Goal: Task Accomplishment & Management: Manage account settings

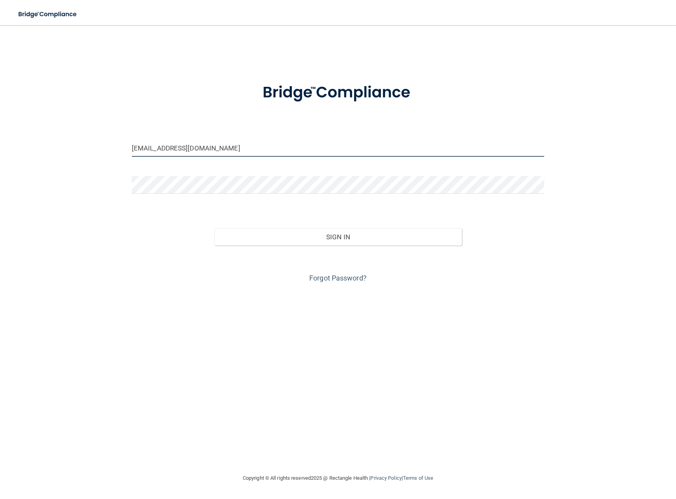
click at [192, 146] on input "ecline1@hotmail.com" at bounding box center [338, 148] width 412 height 18
click at [192, 145] on input "ecline1@hotmail.com" at bounding box center [338, 148] width 412 height 18
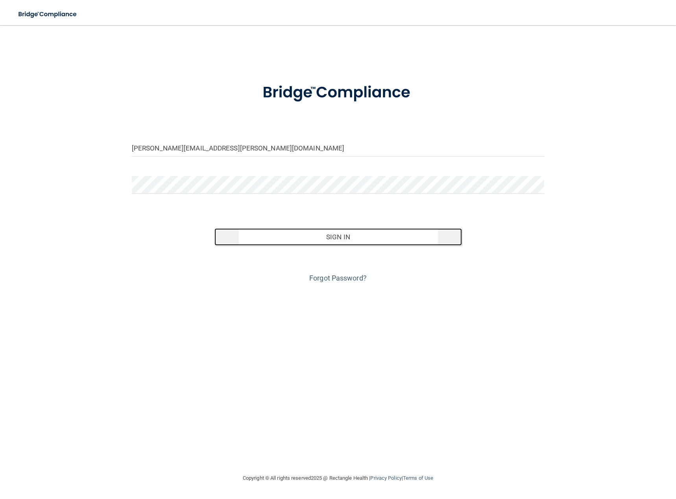
click at [417, 242] on button "Sign In" at bounding box center [337, 237] width 247 height 17
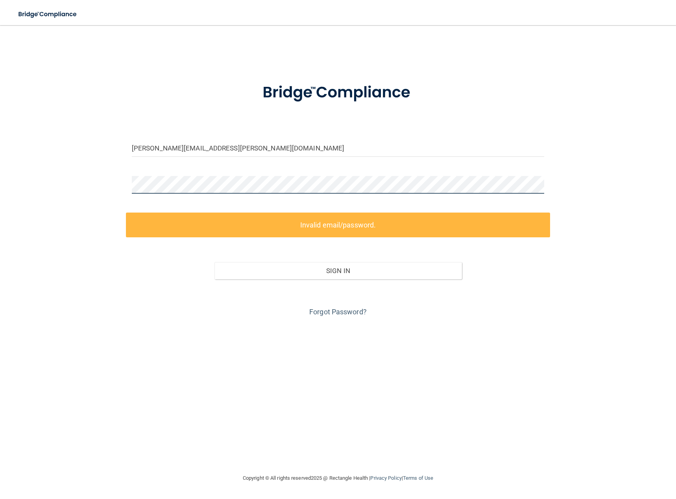
click at [41, 188] on div "lynda.phan@teamohd.com Invalid email/password. You don't have permission to acc…" at bounding box center [338, 249] width 644 height 433
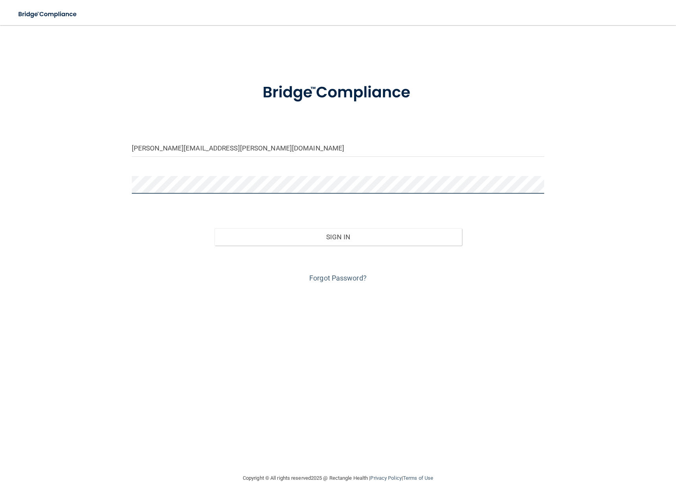
click at [214, 229] on button "Sign In" at bounding box center [337, 237] width 247 height 17
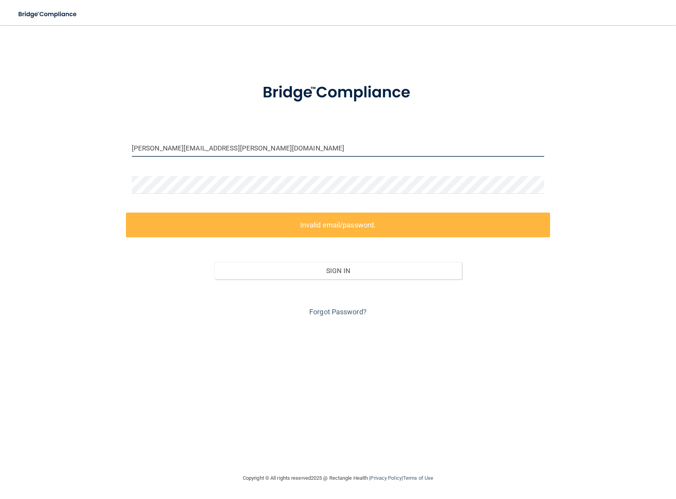
drag, startPoint x: 237, startPoint y: 146, endPoint x: 50, endPoint y: 136, distance: 187.1
click at [50, 136] on div "lynda.phan@teamohd.com Invalid email/password. You don't have permission to acc…" at bounding box center [338, 249] width 644 height 433
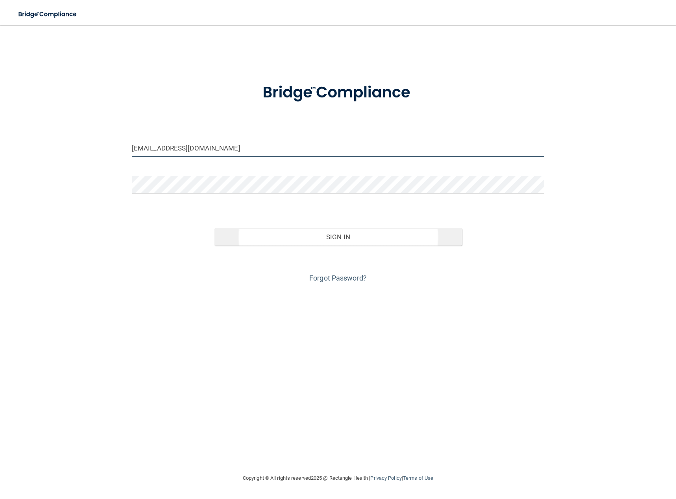
type input "[EMAIL_ADDRESS][DOMAIN_NAME]"
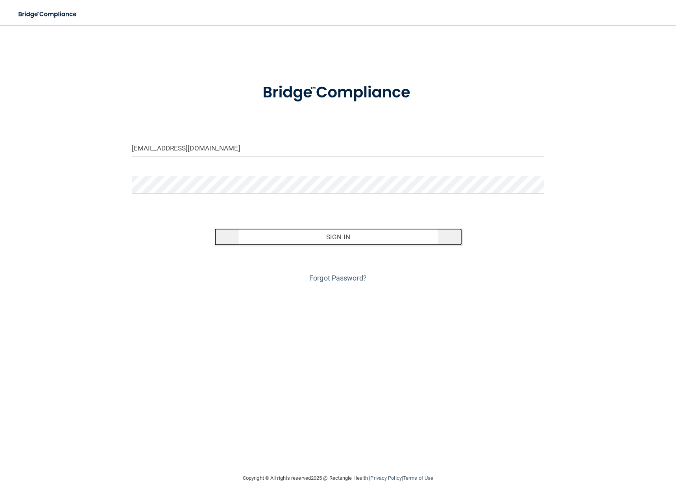
click at [300, 229] on button "Sign In" at bounding box center [337, 237] width 247 height 17
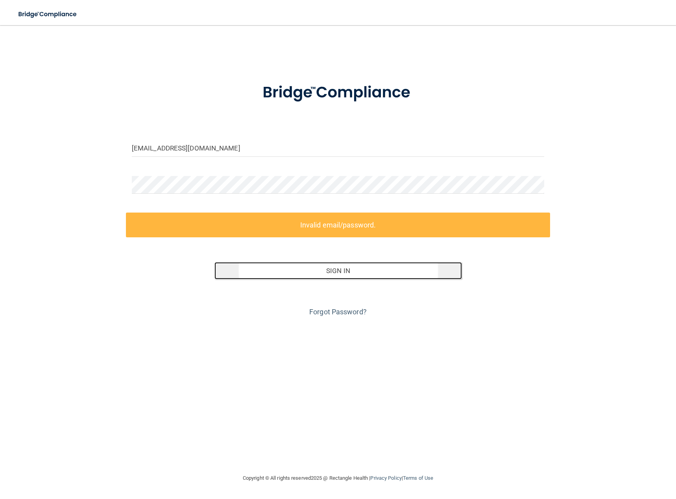
click at [274, 279] on button "Sign In" at bounding box center [337, 270] width 247 height 17
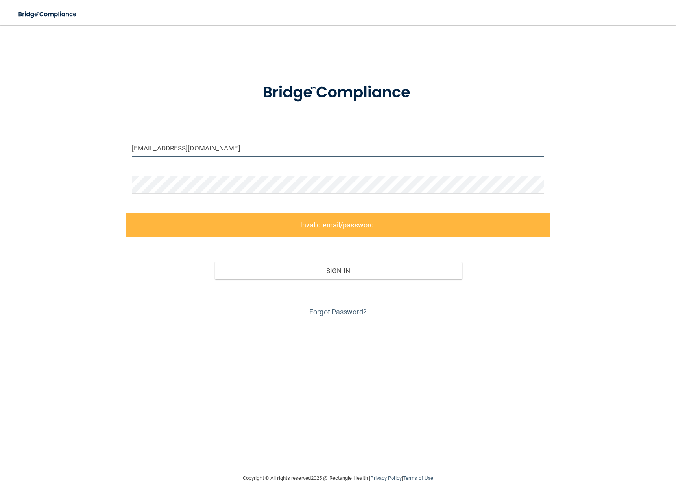
drag, startPoint x: 213, startPoint y: 148, endPoint x: 45, endPoint y: 144, distance: 168.4
click at [45, 144] on div "lphandds@gmail.com Invalid email/password. You don't have permission to access …" at bounding box center [338, 249] width 644 height 433
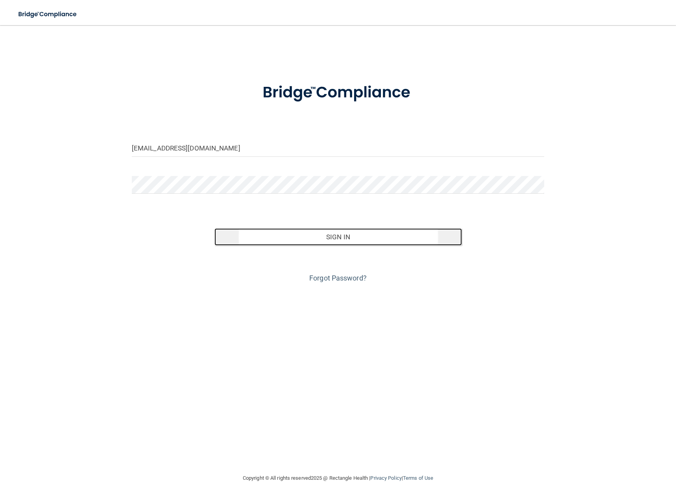
click at [442, 240] on button "Sign In" at bounding box center [337, 237] width 247 height 17
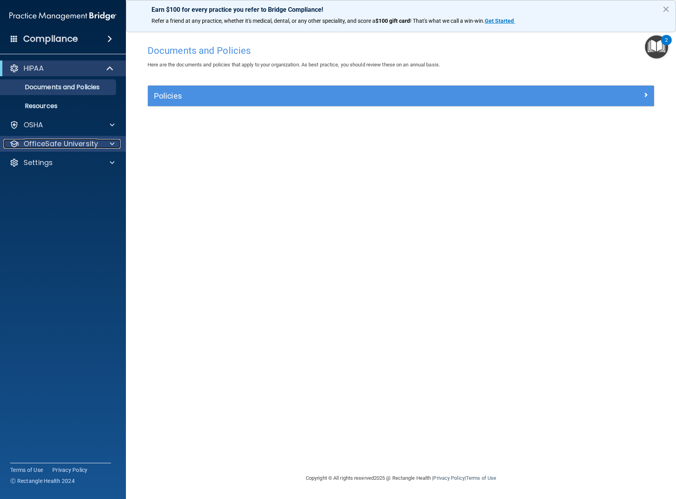
click at [52, 144] on p "OfficeSafe University" at bounding box center [61, 143] width 74 height 9
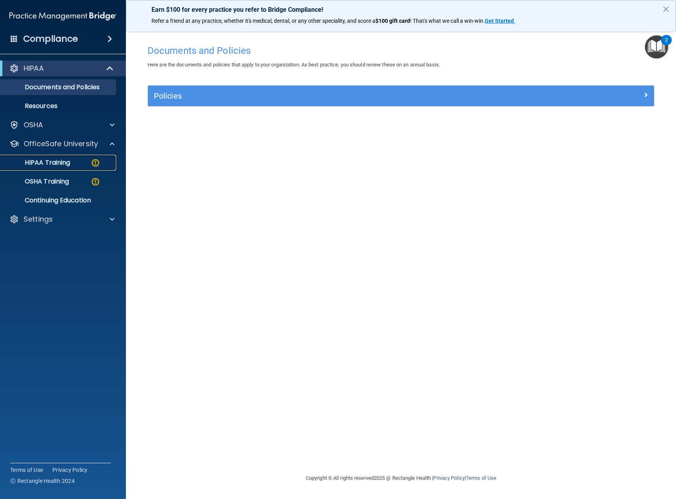
click at [57, 161] on p "HIPAA Training" at bounding box center [37, 163] width 65 height 8
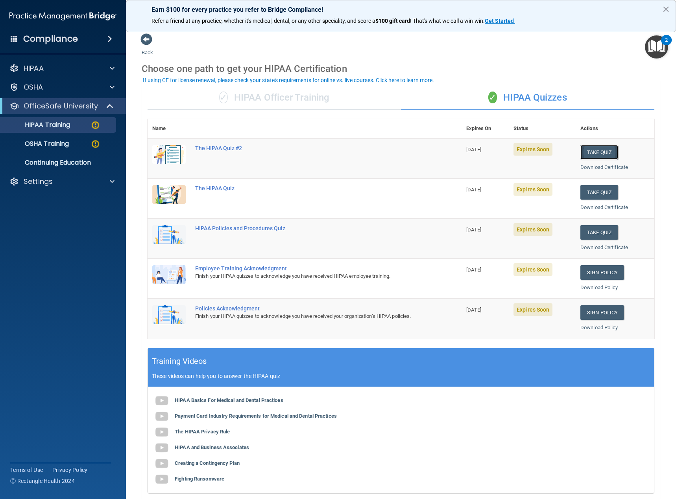
click at [591, 151] on button "Take Quiz" at bounding box center [599, 152] width 38 height 15
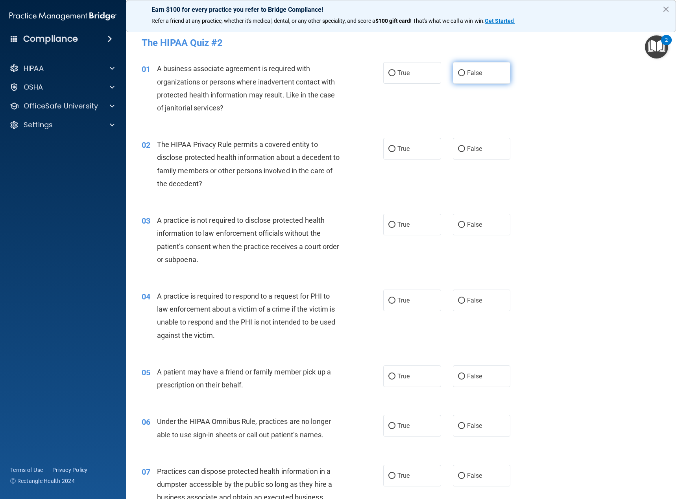
click at [458, 73] on input "False" at bounding box center [461, 73] width 7 height 6
radio input "true"
click at [390, 149] on input "True" at bounding box center [391, 149] width 7 height 6
radio input "true"
click at [459, 224] on input "False" at bounding box center [461, 225] width 7 height 6
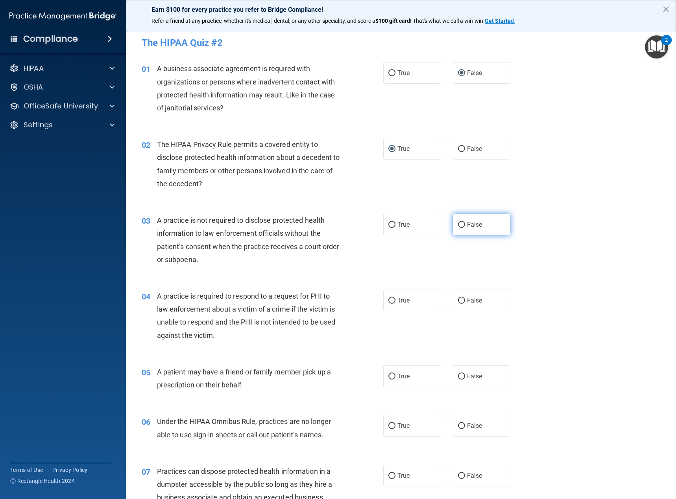
radio input "true"
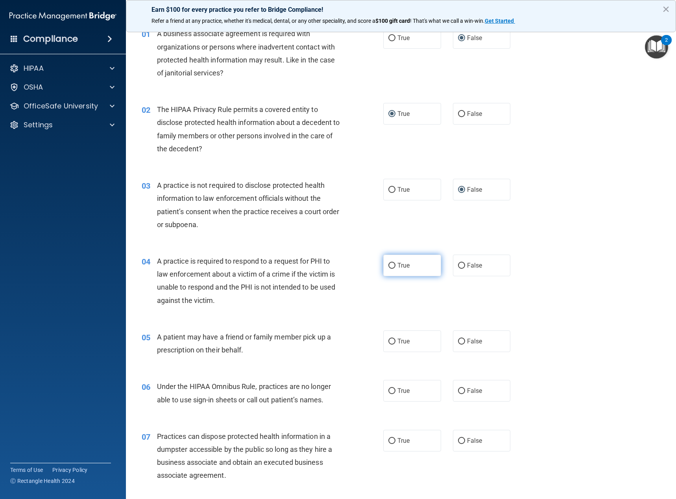
scroll to position [79, 0]
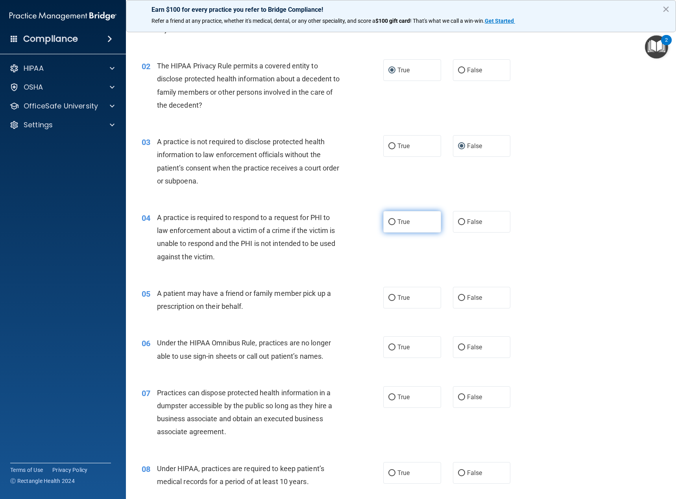
click at [388, 225] on input "True" at bounding box center [391, 222] width 7 height 6
radio input "true"
click at [389, 301] on label "True" at bounding box center [412, 298] width 58 height 22
click at [389, 301] on input "True" at bounding box center [391, 298] width 7 height 6
radio input "true"
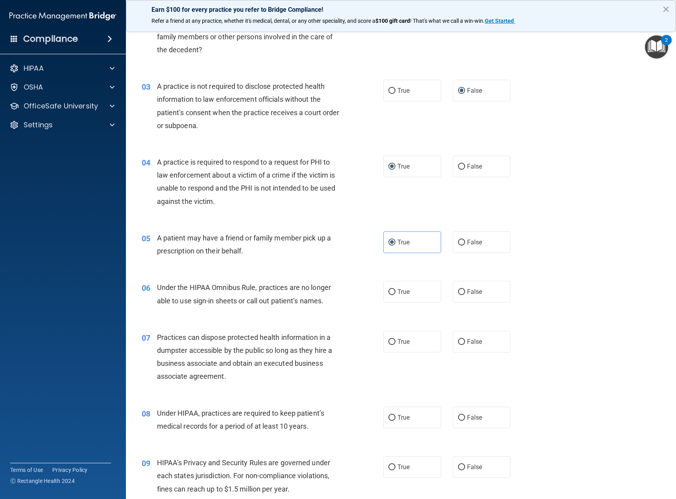
scroll to position [197, 0]
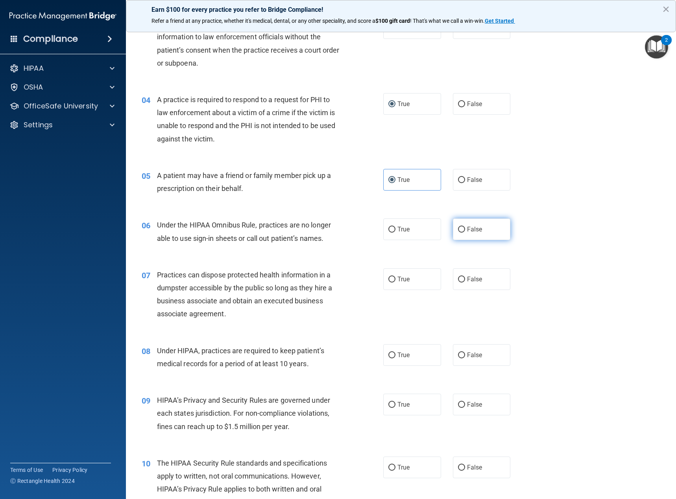
click at [458, 228] on input "False" at bounding box center [461, 230] width 7 height 6
radio input "true"
click at [458, 280] on input "False" at bounding box center [461, 280] width 7 height 6
radio input "true"
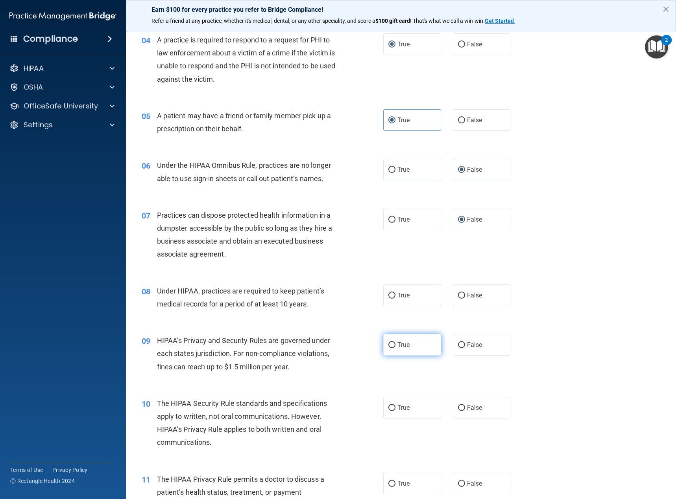
scroll to position [315, 0]
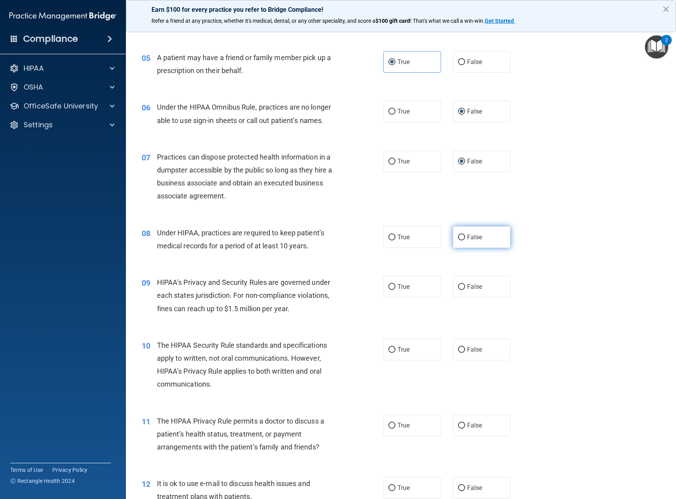
click at [459, 238] on input "False" at bounding box center [461, 238] width 7 height 6
radio input "true"
click at [388, 285] on input "True" at bounding box center [391, 287] width 7 height 6
radio input "true"
click at [461, 288] on input "False" at bounding box center [461, 287] width 7 height 6
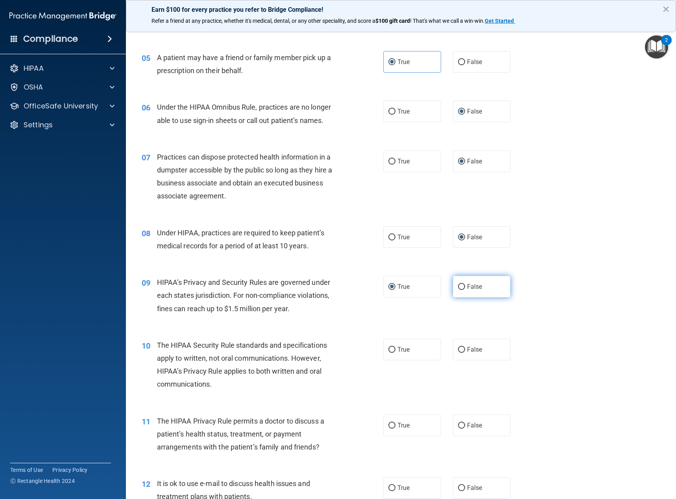
radio input "true"
radio input "false"
click at [389, 350] on input "True" at bounding box center [391, 350] width 7 height 6
radio input "true"
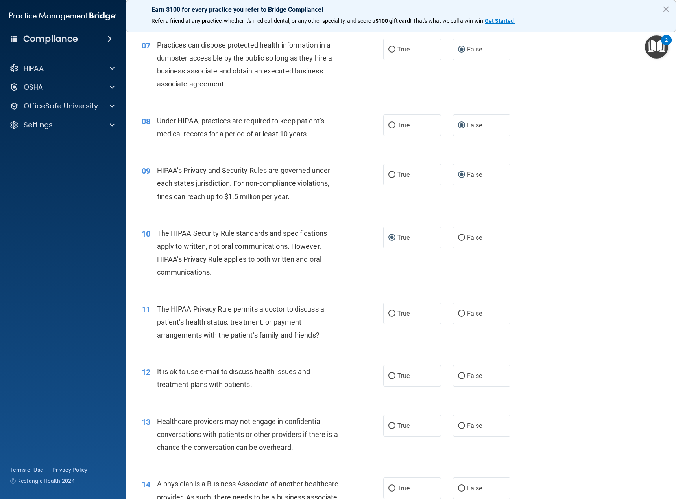
scroll to position [433, 0]
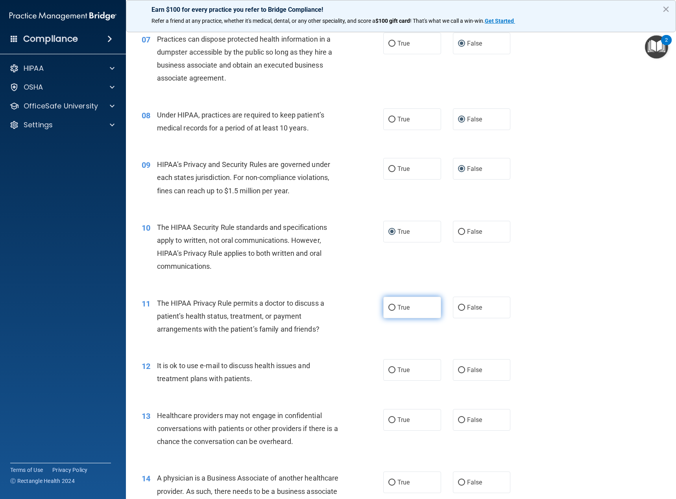
click at [389, 306] on input "True" at bounding box center [391, 308] width 7 height 6
radio input "true"
click at [389, 369] on input "True" at bounding box center [391, 371] width 7 height 6
radio input "true"
click at [458, 420] on input "False" at bounding box center [461, 421] width 7 height 6
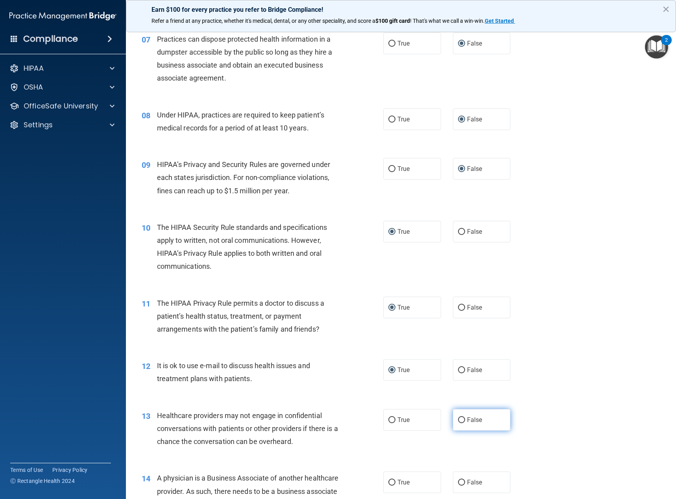
radio input "true"
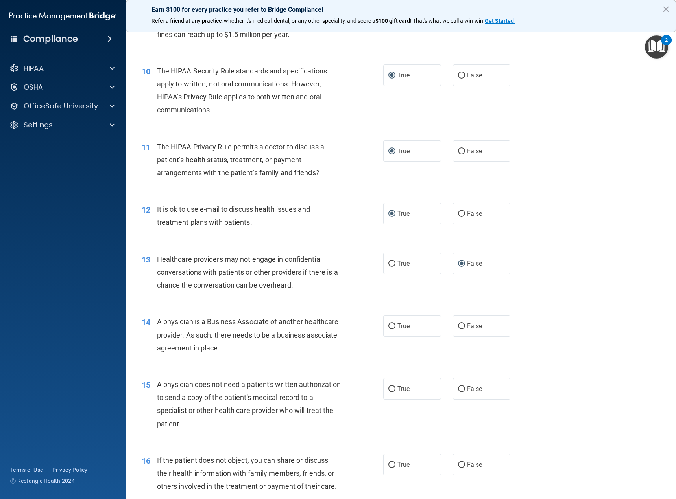
scroll to position [590, 0]
click at [458, 323] on input "False" at bounding box center [461, 326] width 7 height 6
radio input "true"
click at [388, 387] on input "True" at bounding box center [391, 389] width 7 height 6
radio input "true"
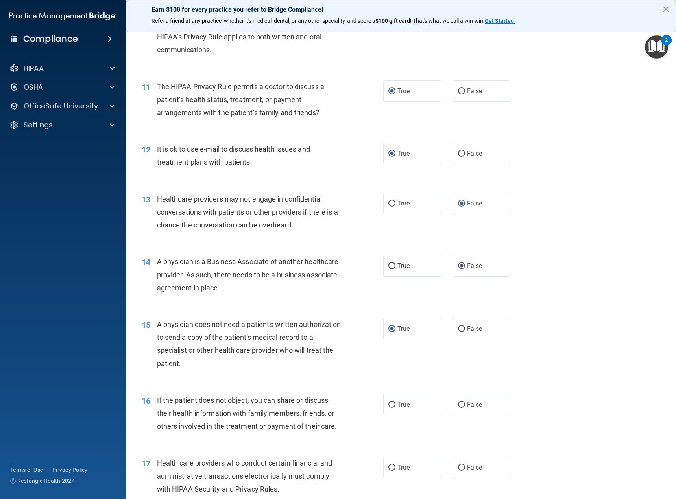
scroll to position [708, 0]
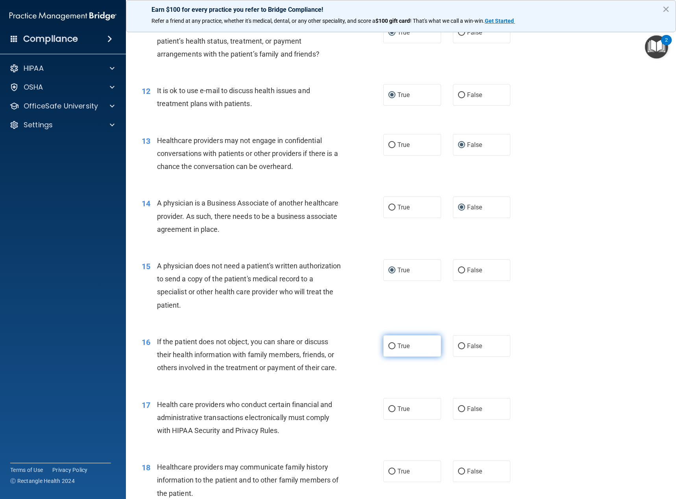
click at [392, 348] on input "True" at bounding box center [391, 347] width 7 height 6
radio input "true"
click at [390, 407] on input "True" at bounding box center [391, 410] width 7 height 6
radio input "true"
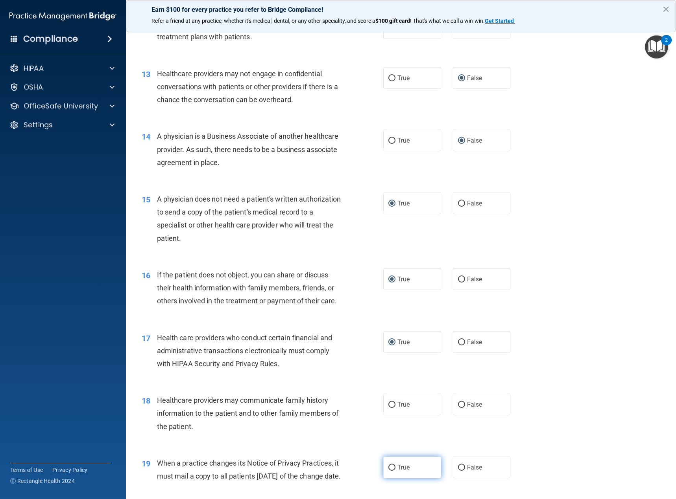
scroll to position [865, 0]
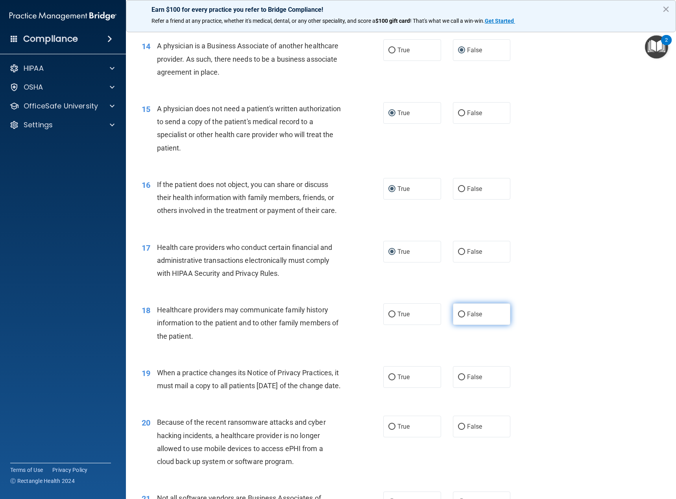
click at [458, 313] on input "False" at bounding box center [461, 315] width 7 height 6
radio input "true"
click at [459, 378] on input "False" at bounding box center [461, 378] width 7 height 6
radio input "true"
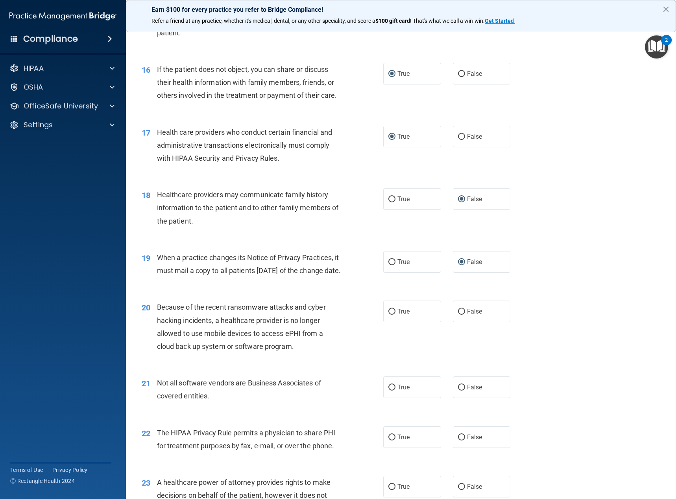
scroll to position [983, 0]
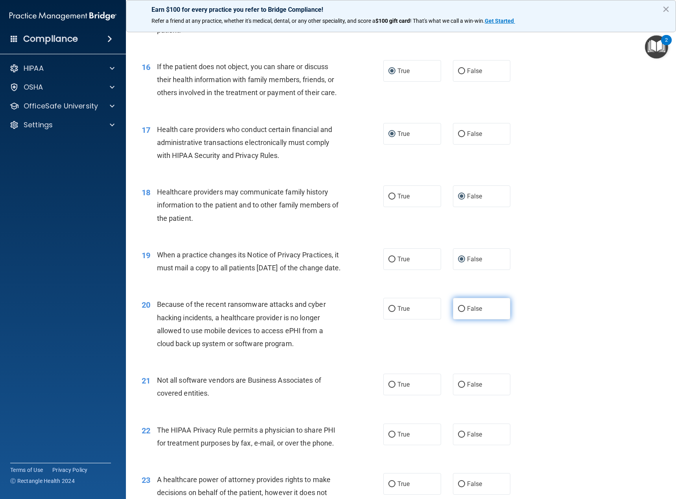
click at [460, 312] on input "False" at bounding box center [461, 309] width 7 height 6
radio input "true"
click at [391, 388] on input "True" at bounding box center [391, 385] width 7 height 6
radio input "true"
click at [388, 438] on input "True" at bounding box center [391, 435] width 7 height 6
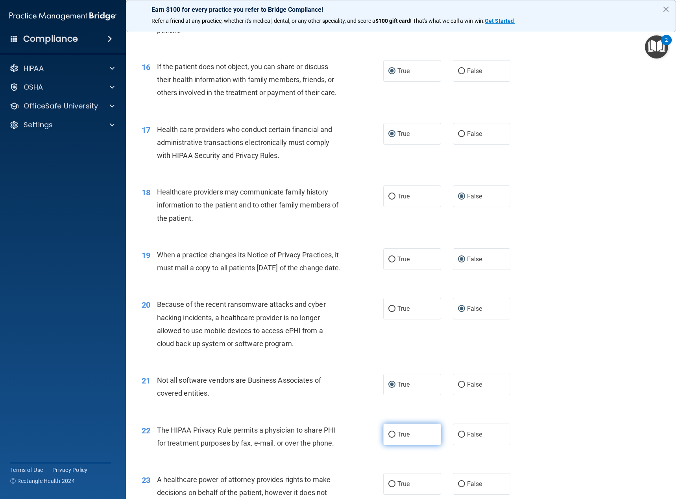
radio input "true"
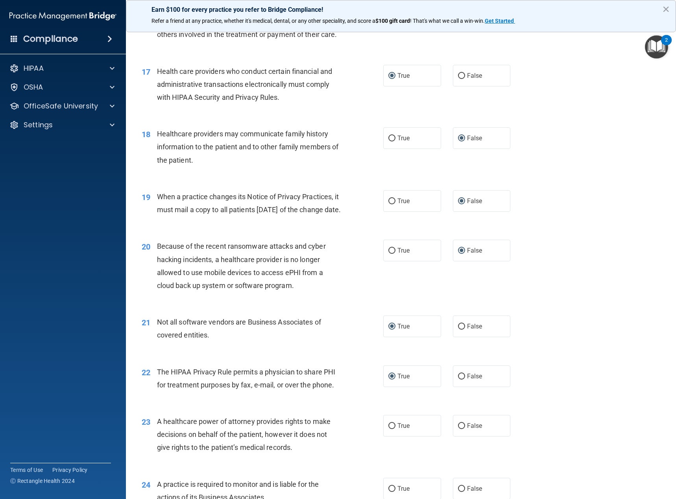
scroll to position [1141, 0]
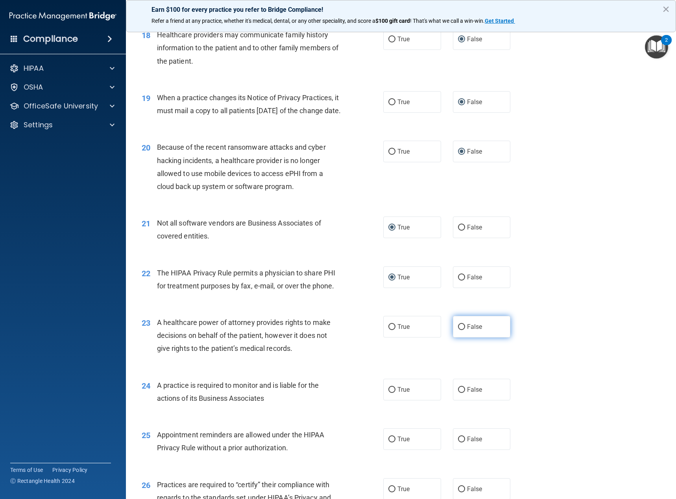
click at [458, 330] on input "False" at bounding box center [461, 327] width 7 height 6
radio input "true"
click at [459, 393] on input "False" at bounding box center [461, 390] width 7 height 6
radio input "true"
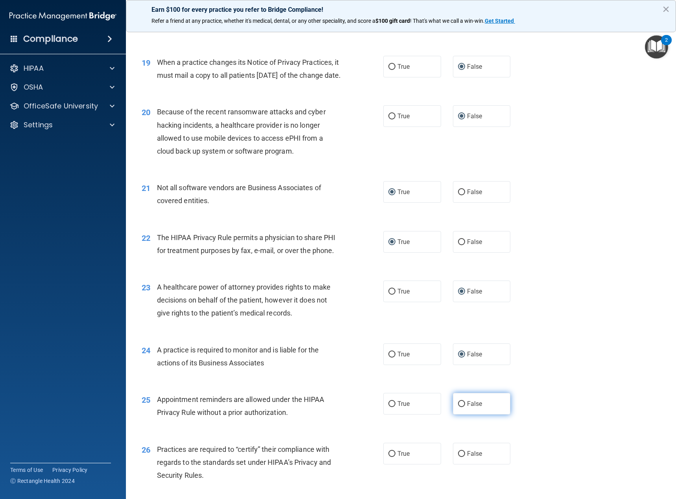
scroll to position [1219, 0]
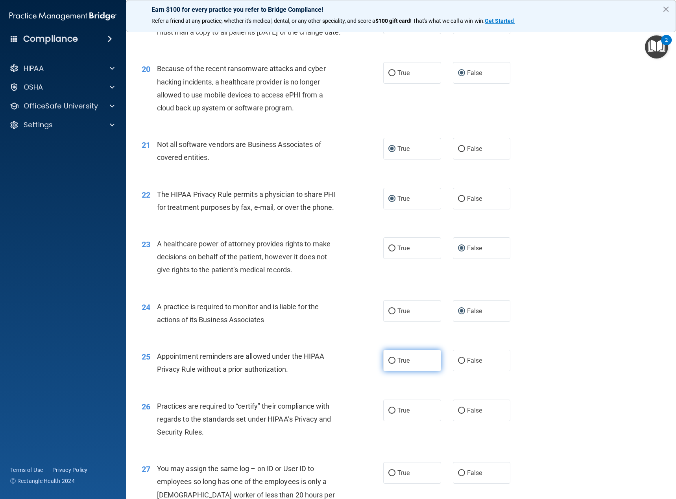
click at [389, 364] on input "True" at bounding box center [391, 361] width 7 height 6
radio input "true"
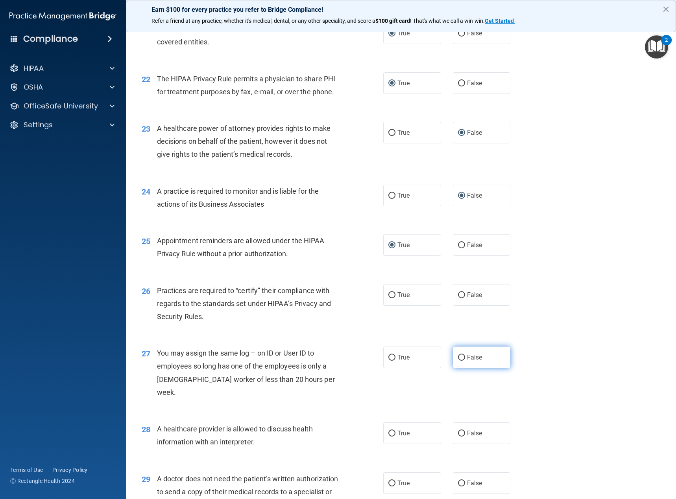
scroll to position [1337, 0]
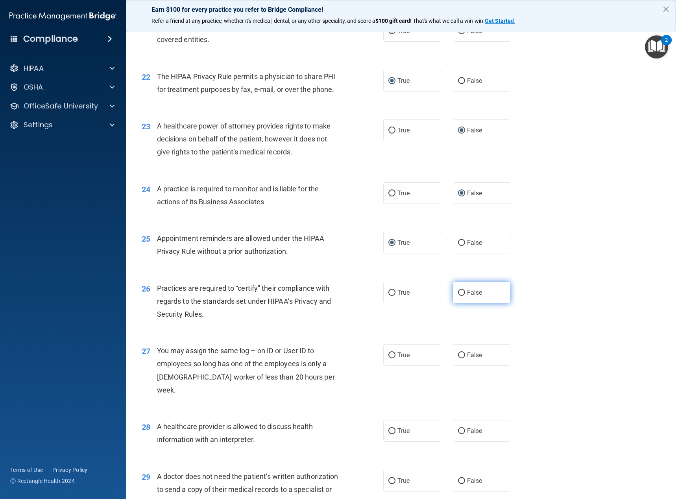
click at [458, 296] on input "False" at bounding box center [461, 293] width 7 height 6
radio input "true"
click at [460, 359] on input "False" at bounding box center [461, 356] width 7 height 6
radio input "true"
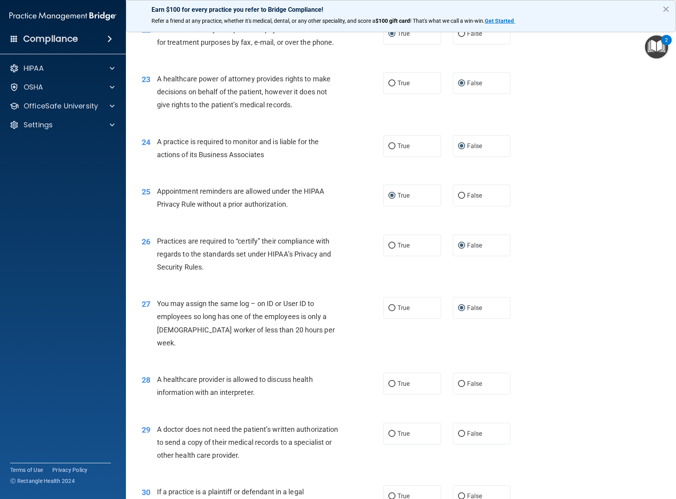
scroll to position [1455, 0]
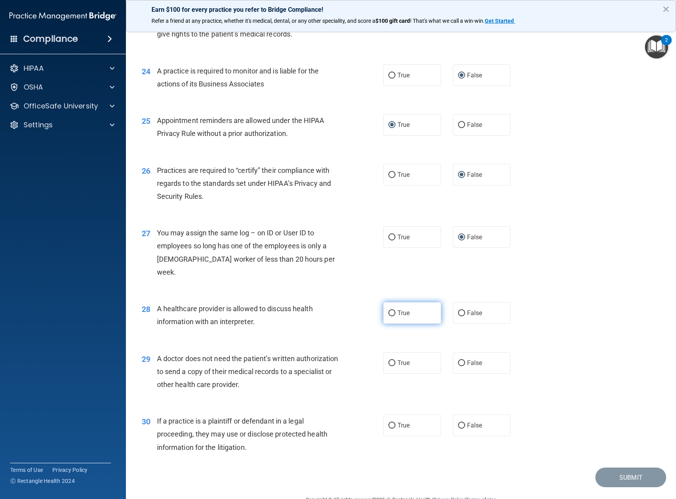
click at [390, 313] on input "True" at bounding box center [391, 314] width 7 height 6
radio input "true"
click at [392, 363] on input "True" at bounding box center [391, 364] width 7 height 6
radio input "true"
click at [391, 427] on input "True" at bounding box center [391, 426] width 7 height 6
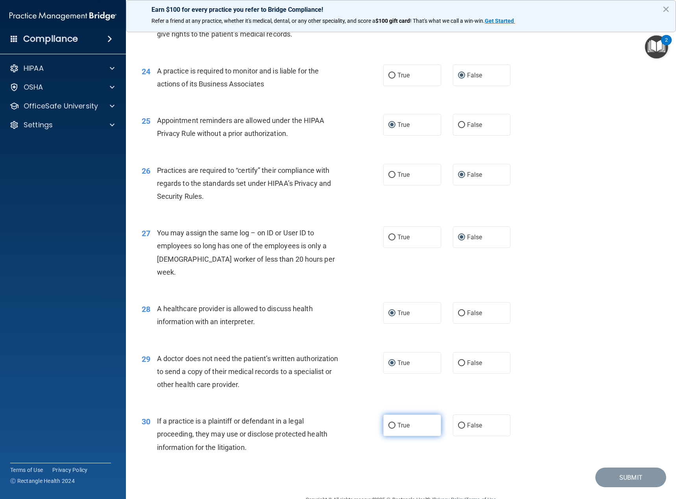
radio input "true"
click at [622, 478] on button "Submit" at bounding box center [630, 478] width 71 height 20
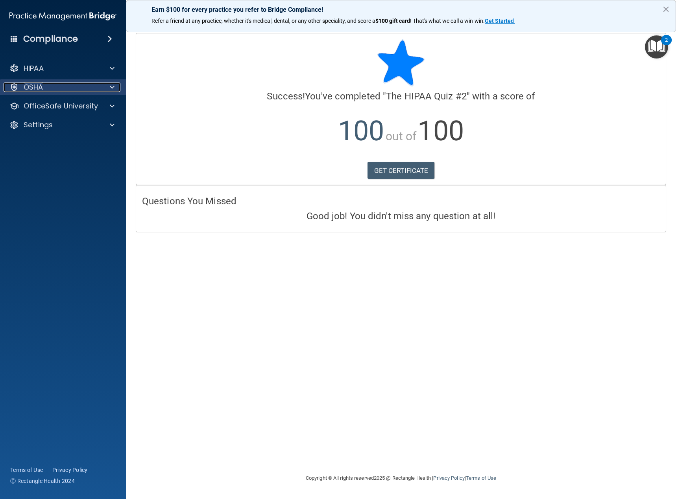
click at [60, 88] on div "OSHA" at bounding box center [53, 87] width 98 height 9
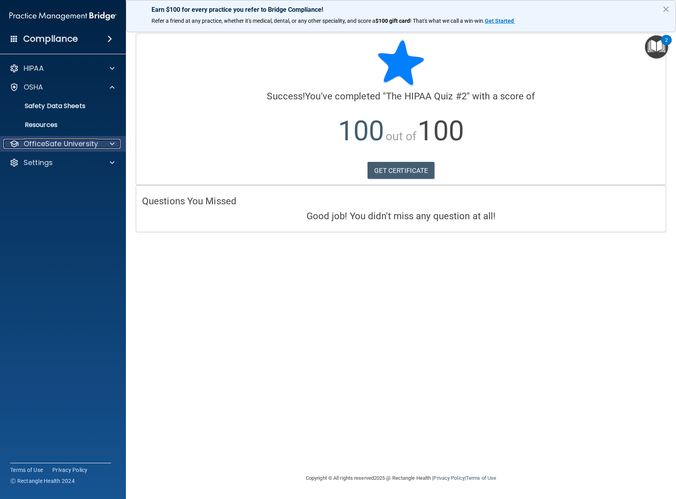
click at [56, 141] on p "OfficeSafe University" at bounding box center [61, 143] width 74 height 9
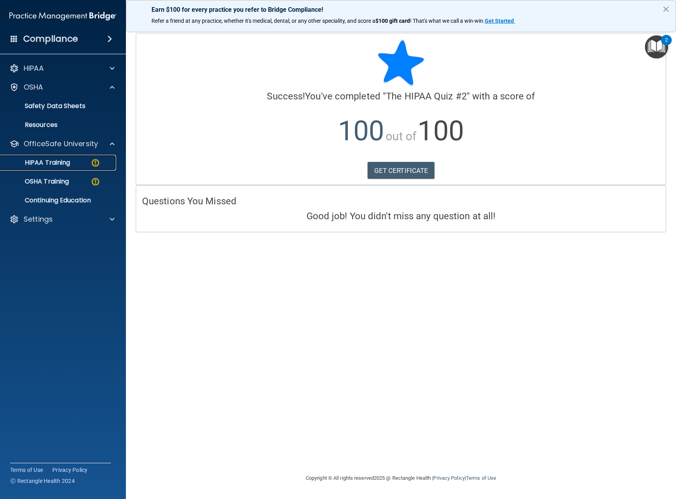
click at [69, 166] on p "HIPAA Training" at bounding box center [37, 163] width 65 height 8
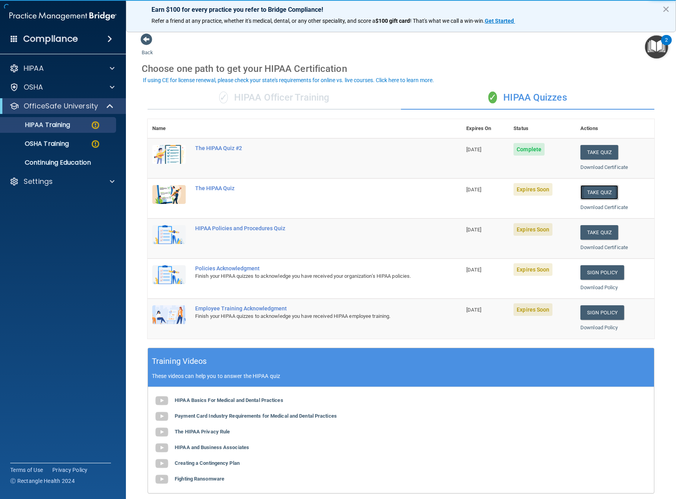
click at [591, 194] on button "Take Quiz" at bounding box center [599, 192] width 38 height 15
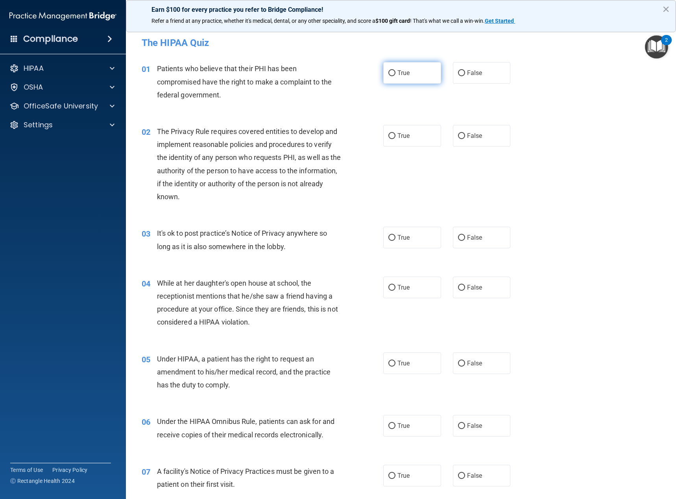
click at [388, 72] on input "True" at bounding box center [391, 73] width 7 height 6
radio input "true"
click at [389, 135] on input "True" at bounding box center [391, 136] width 7 height 6
radio input "true"
click at [459, 240] on input "False" at bounding box center [461, 238] width 7 height 6
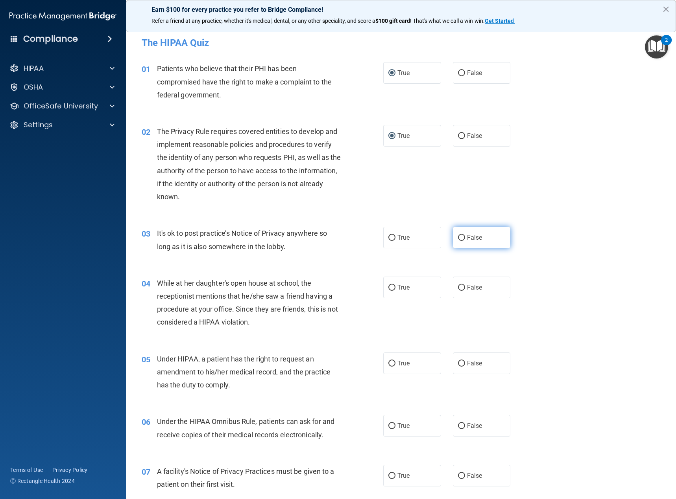
radio input "true"
click at [458, 286] on input "False" at bounding box center [461, 288] width 7 height 6
radio input "true"
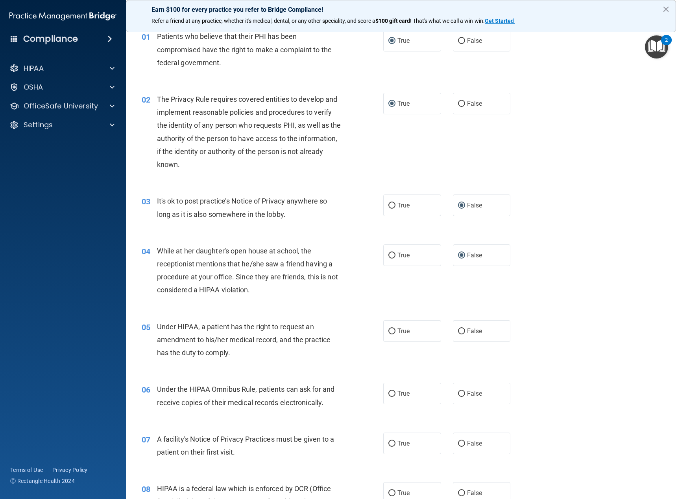
scroll to position [79, 0]
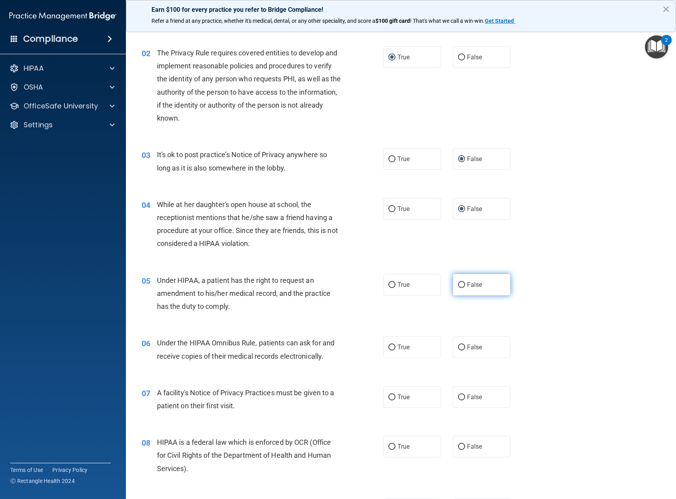
click at [459, 284] on input "False" at bounding box center [461, 285] width 7 height 6
radio input "true"
click at [389, 348] on input "True" at bounding box center [391, 348] width 7 height 6
radio input "true"
drag, startPoint x: 389, startPoint y: 398, endPoint x: 395, endPoint y: 418, distance: 21.0
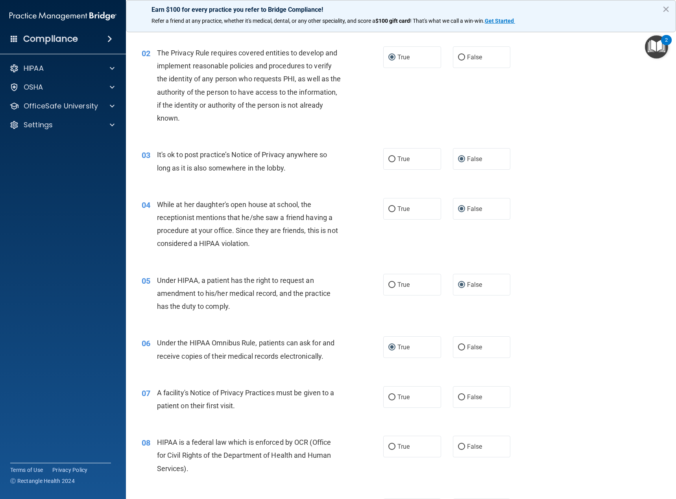
click at [389, 399] on input "True" at bounding box center [391, 398] width 7 height 6
radio input "true"
click at [388, 445] on input "True" at bounding box center [391, 447] width 7 height 6
radio input "true"
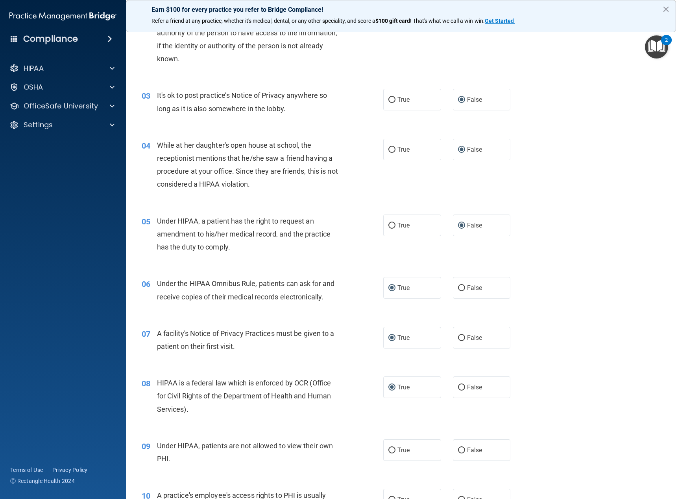
scroll to position [236, 0]
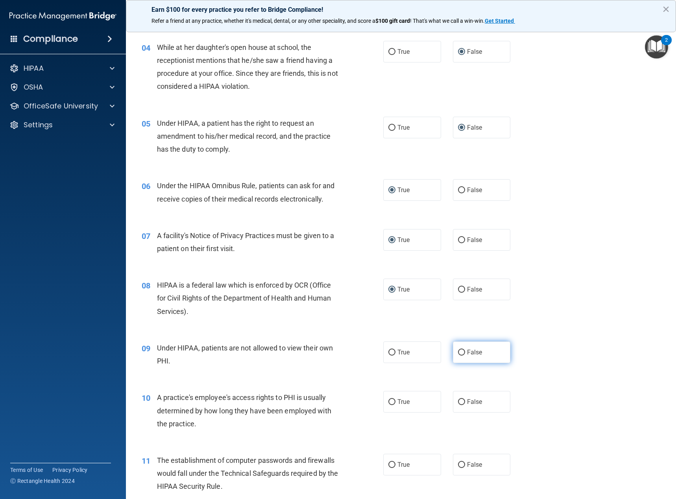
click at [458, 354] on input "False" at bounding box center [461, 353] width 7 height 6
radio input "true"
drag, startPoint x: 459, startPoint y: 403, endPoint x: 437, endPoint y: 388, distance: 26.9
click at [459, 403] on input "False" at bounding box center [461, 403] width 7 height 6
radio input "true"
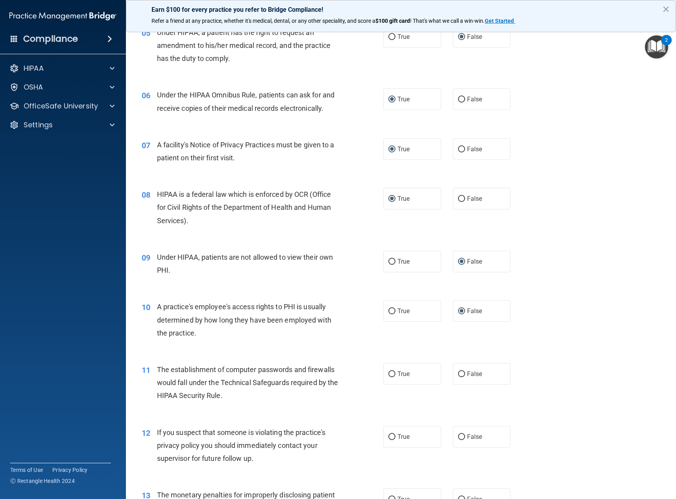
scroll to position [354, 0]
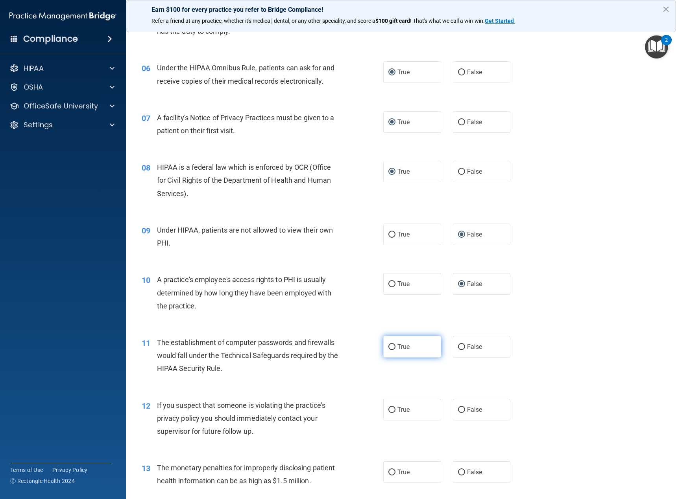
click at [388, 347] on input "True" at bounding box center [391, 348] width 7 height 6
radio input "true"
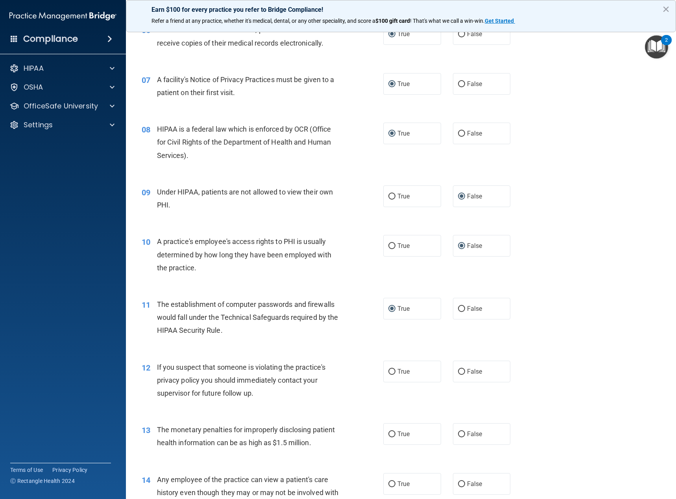
scroll to position [472, 0]
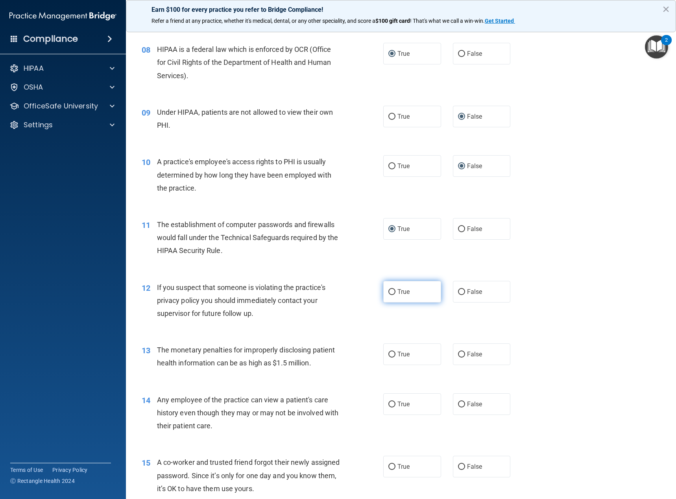
click at [388, 290] on input "True" at bounding box center [391, 292] width 7 height 6
radio input "true"
click at [388, 352] on input "True" at bounding box center [391, 355] width 7 height 6
radio input "true"
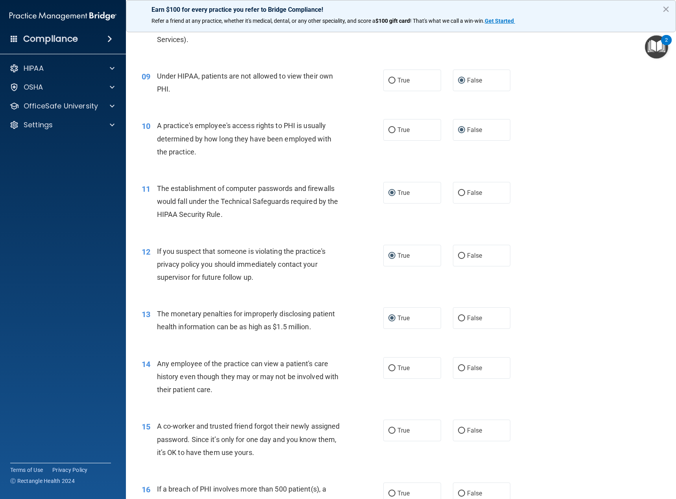
scroll to position [551, 0]
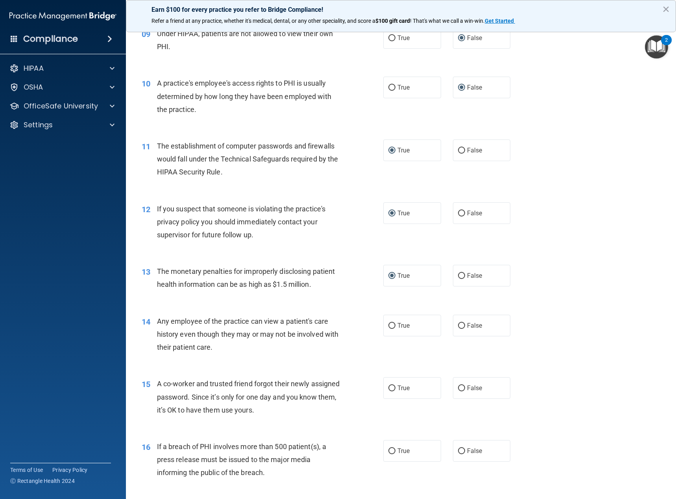
drag, startPoint x: 457, startPoint y: 329, endPoint x: 458, endPoint y: 352, distance: 22.5
click at [456, 329] on label "False" at bounding box center [482, 326] width 58 height 22
click at [458, 329] on input "False" at bounding box center [461, 326] width 7 height 6
radio input "true"
click at [458, 387] on input "False" at bounding box center [461, 389] width 7 height 6
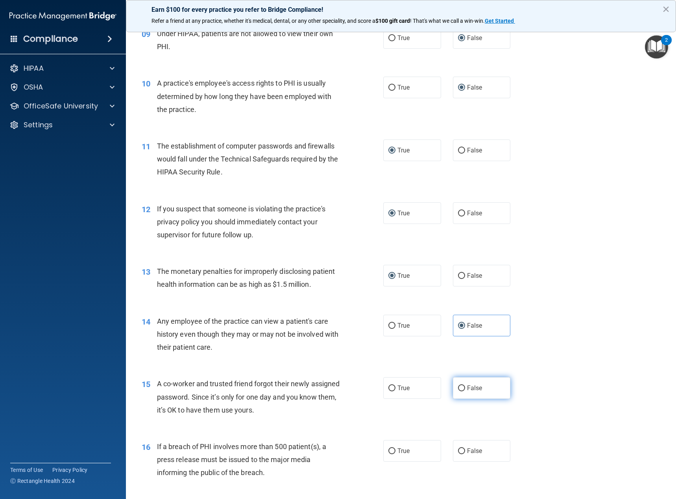
radio input "true"
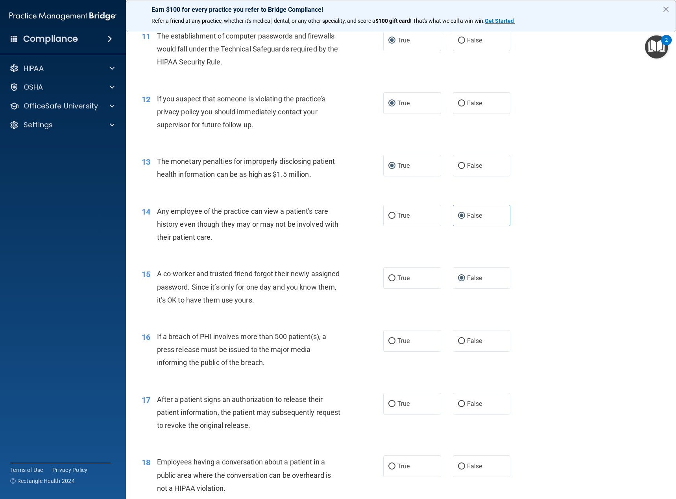
scroll to position [669, 0]
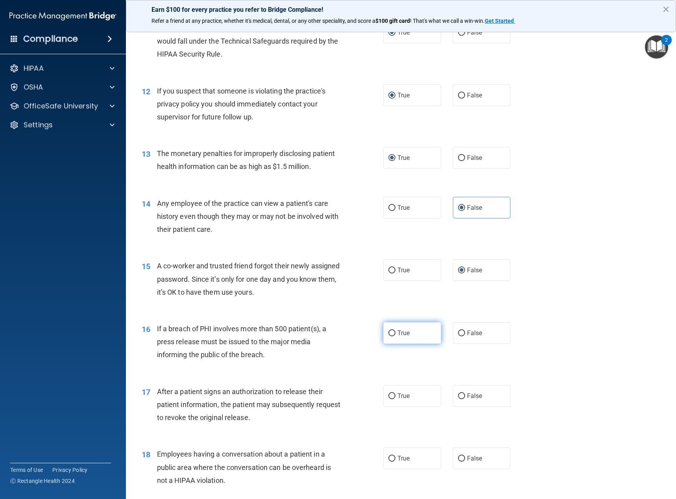
drag, startPoint x: 390, startPoint y: 330, endPoint x: 392, endPoint y: 337, distance: 7.7
click at [390, 331] on input "True" at bounding box center [391, 334] width 7 height 6
radio input "true"
click at [388, 395] on input "True" at bounding box center [391, 397] width 7 height 6
radio input "true"
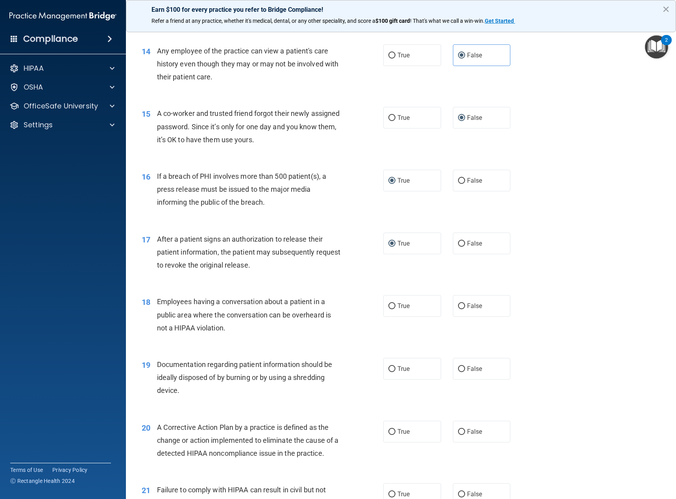
scroll to position [826, 0]
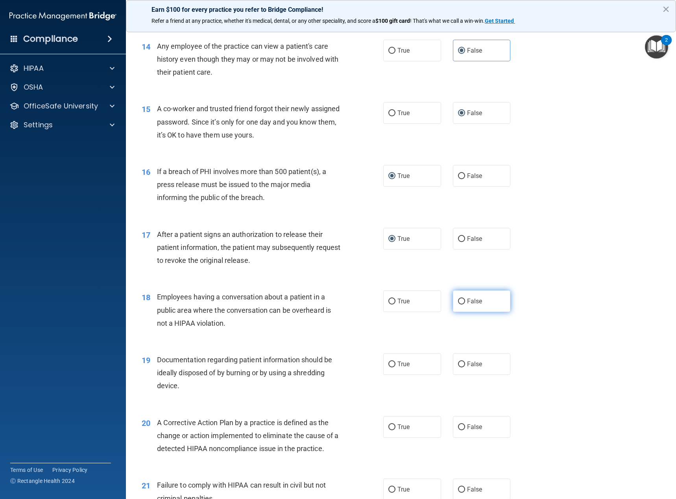
click at [458, 302] on input "False" at bounding box center [461, 302] width 7 height 6
radio input "true"
click at [389, 365] on input "True" at bounding box center [391, 365] width 7 height 6
radio input "true"
drag, startPoint x: 389, startPoint y: 428, endPoint x: 364, endPoint y: 396, distance: 40.4
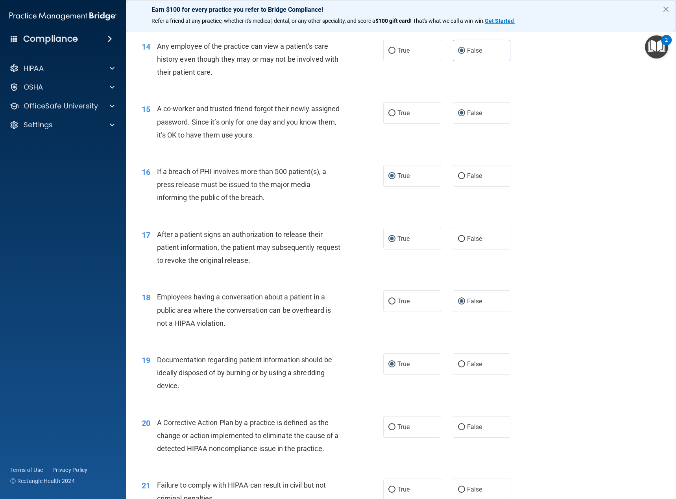
click at [388, 428] on input "True" at bounding box center [391, 428] width 7 height 6
radio input "true"
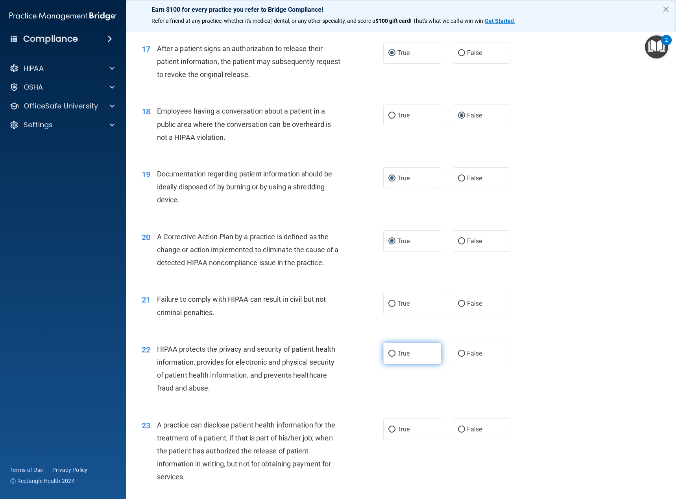
scroll to position [1023, 0]
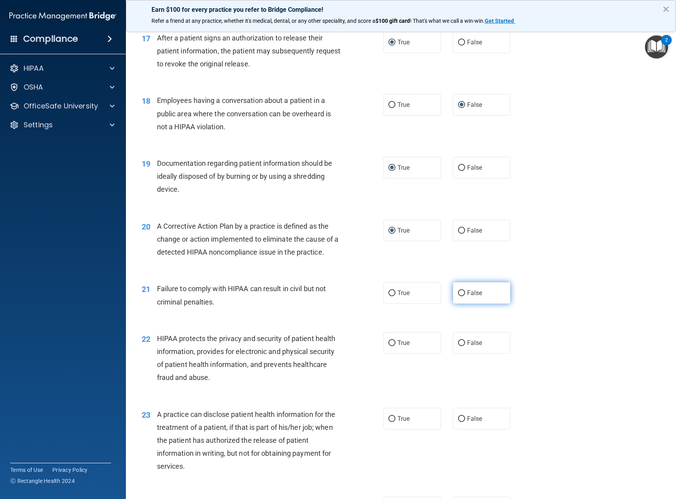
click at [458, 293] on input "False" at bounding box center [461, 294] width 7 height 6
radio input "true"
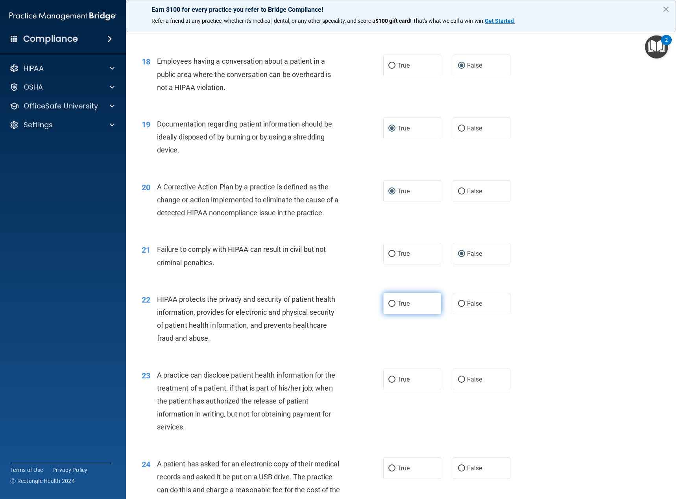
click at [390, 302] on input "True" at bounding box center [391, 304] width 7 height 6
radio input "true"
click at [458, 380] on input "False" at bounding box center [461, 380] width 7 height 6
radio input "true"
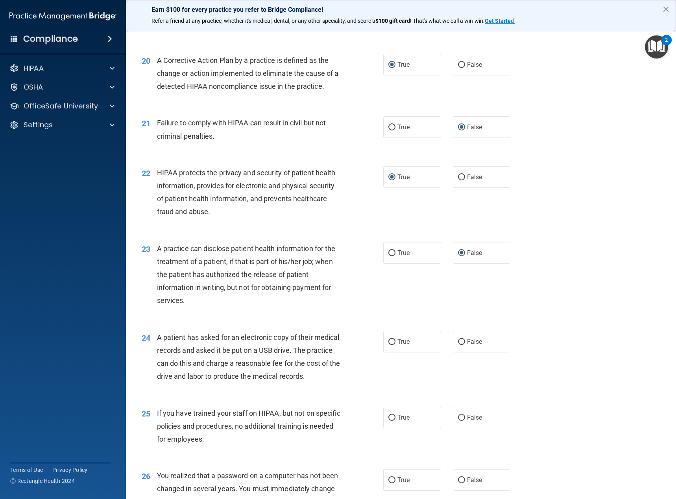
scroll to position [1219, 0]
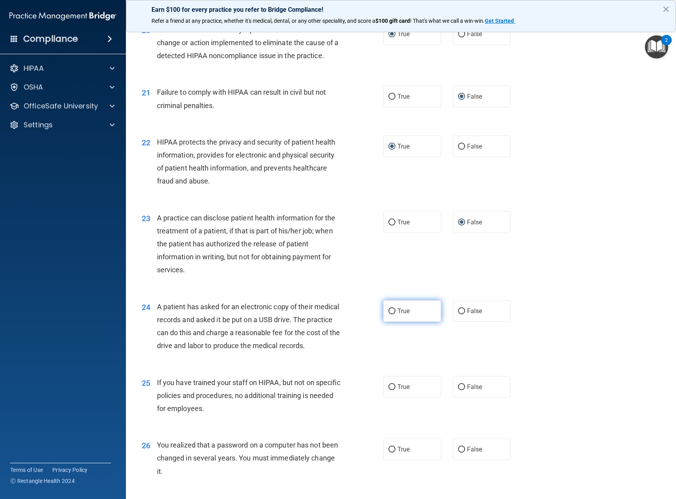
click at [391, 309] on input "True" at bounding box center [391, 312] width 7 height 6
radio input "true"
click at [458, 391] on input "False" at bounding box center [461, 388] width 7 height 6
radio input "true"
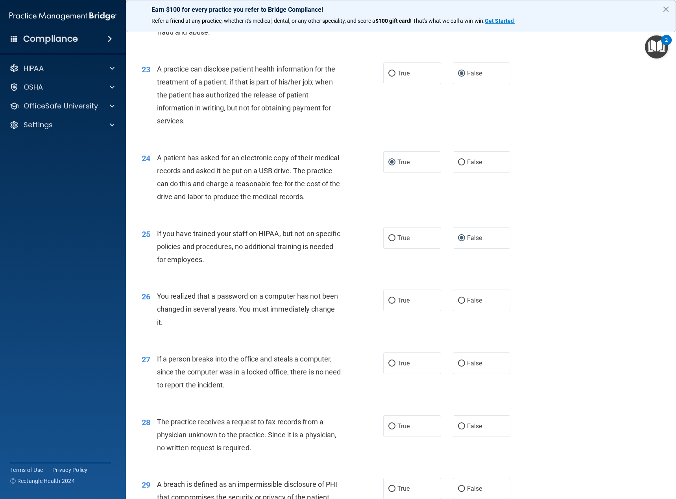
scroll to position [1377, 0]
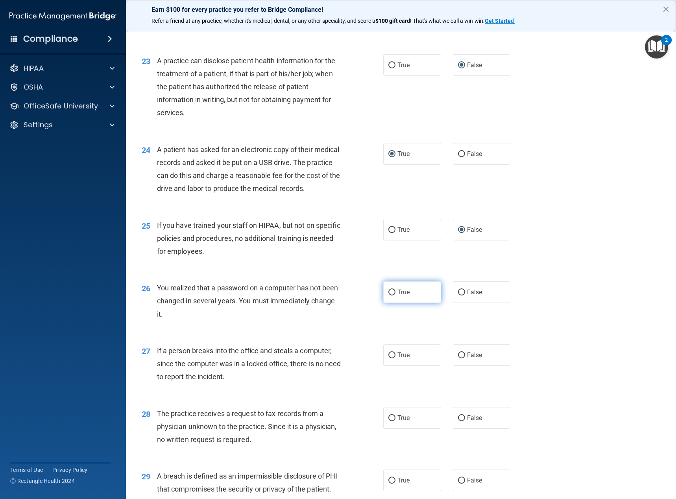
click at [388, 296] on input "True" at bounding box center [391, 293] width 7 height 6
radio input "true"
click at [458, 359] on input "False" at bounding box center [461, 356] width 7 height 6
radio input "true"
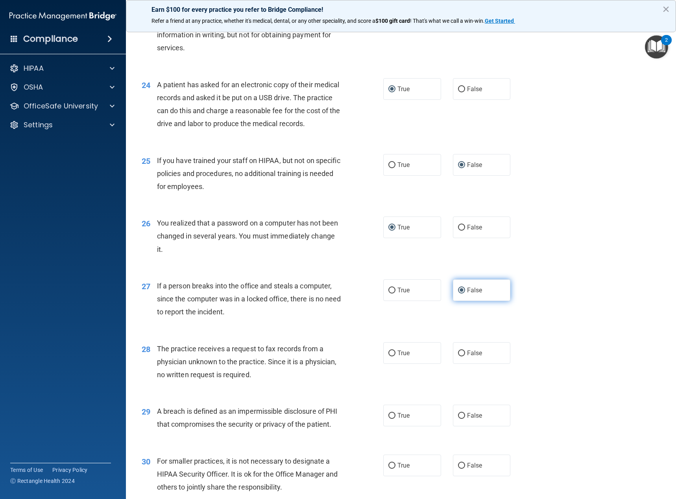
scroll to position [1495, 0]
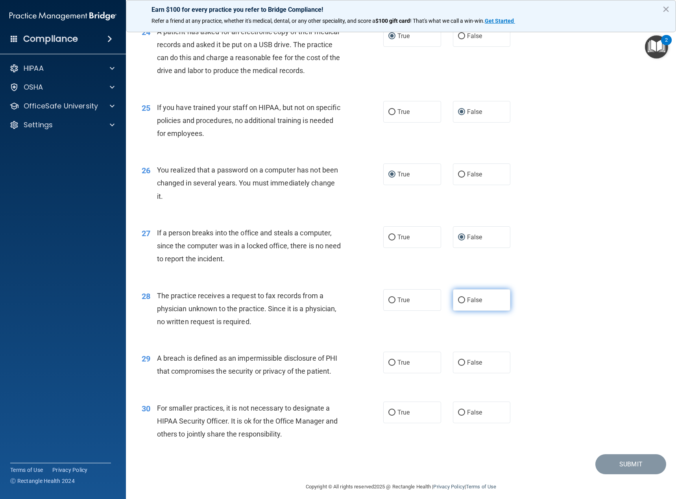
drag, startPoint x: 459, startPoint y: 313, endPoint x: 437, endPoint y: 365, distance: 55.7
click at [458, 304] on input "False" at bounding box center [461, 301] width 7 height 6
radio input "true"
click at [389, 366] on input "True" at bounding box center [391, 363] width 7 height 6
radio input "true"
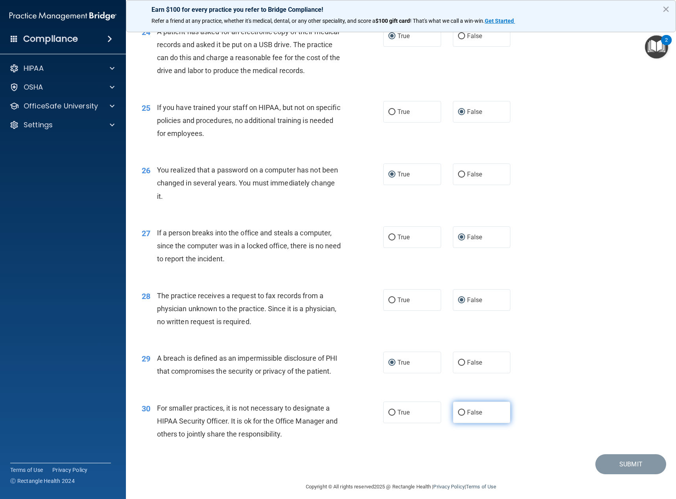
drag, startPoint x: 455, startPoint y: 438, endPoint x: 466, endPoint y: 428, distance: 14.2
click at [458, 416] on input "False" at bounding box center [461, 413] width 7 height 6
radio input "true"
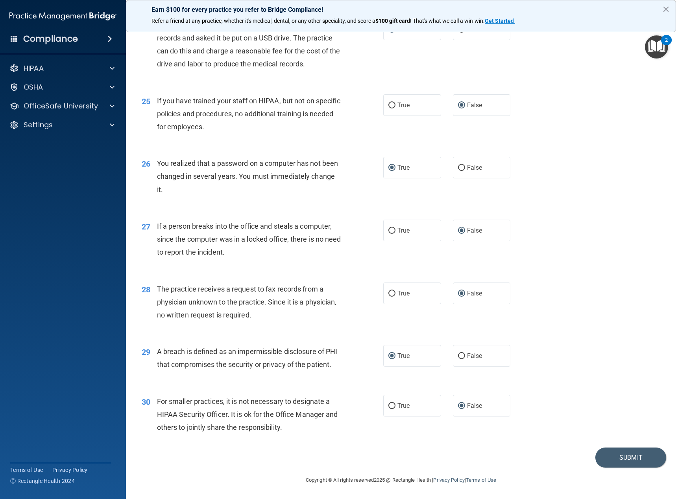
scroll to position [1527, 0]
click at [616, 456] on button "Submit" at bounding box center [630, 458] width 71 height 20
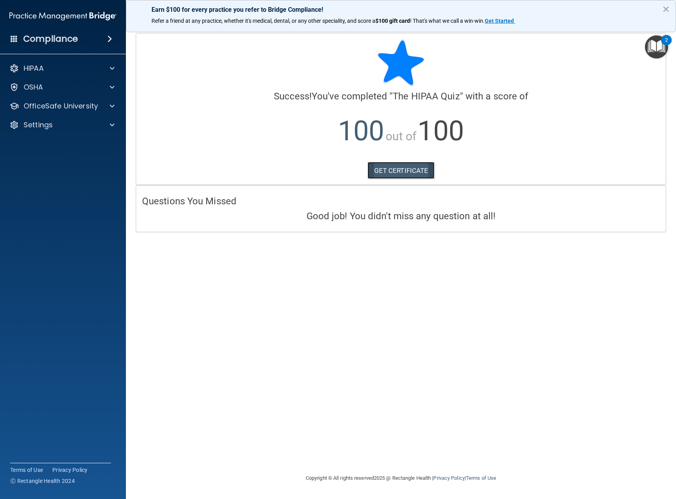
click at [395, 170] on link "GET CERTIFICATE" at bounding box center [400, 170] width 67 height 17
click at [69, 107] on p "OfficeSafe University" at bounding box center [61, 105] width 74 height 9
click at [78, 143] on div "OSHA Training" at bounding box center [58, 144] width 107 height 8
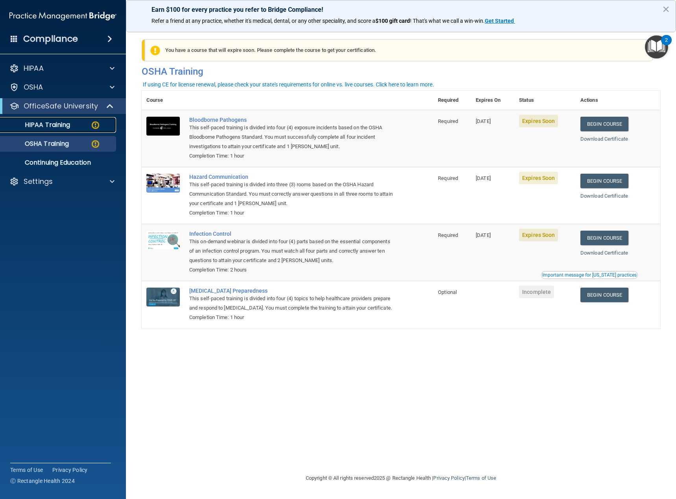
click at [64, 125] on p "HIPAA Training" at bounding box center [37, 125] width 65 height 8
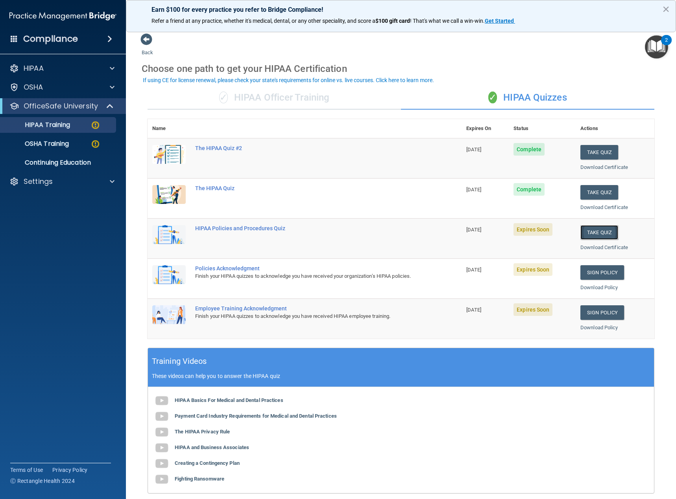
click at [597, 233] on button "Take Quiz" at bounding box center [599, 232] width 38 height 15
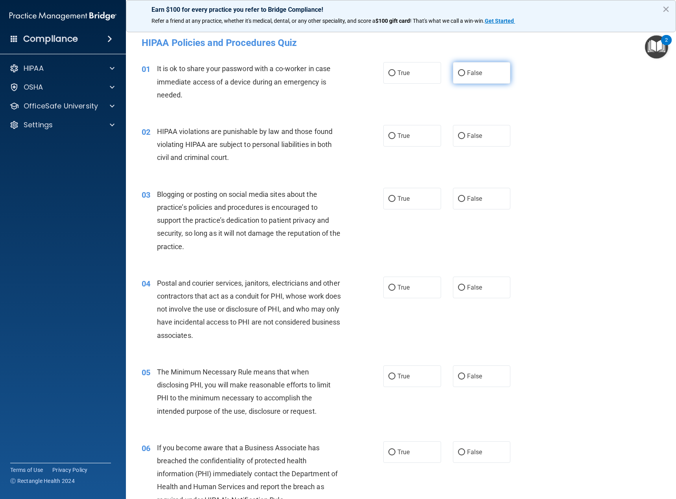
click at [458, 73] on input "False" at bounding box center [461, 73] width 7 height 6
radio input "true"
click at [388, 136] on input "True" at bounding box center [391, 136] width 7 height 6
radio input "true"
click at [458, 199] on input "False" at bounding box center [461, 199] width 7 height 6
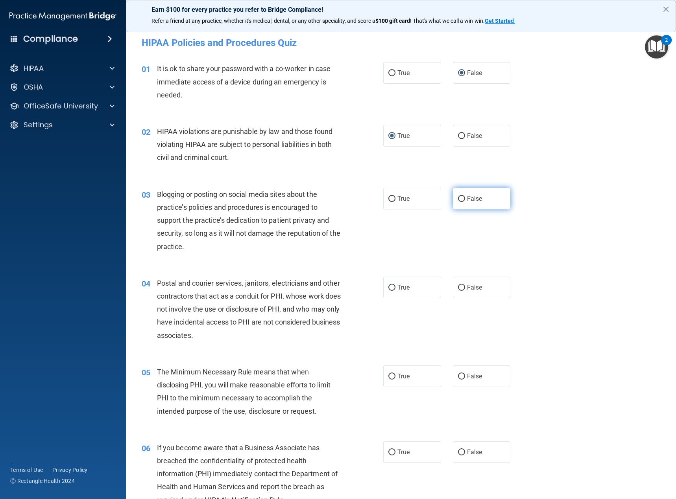
radio input "true"
click at [390, 289] on input "True" at bounding box center [391, 288] width 7 height 6
radio input "true"
click at [391, 377] on input "True" at bounding box center [391, 377] width 7 height 6
radio input "true"
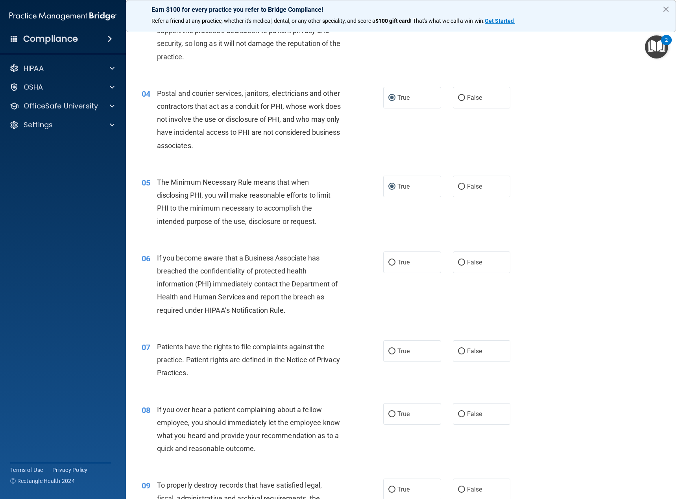
scroll to position [197, 0]
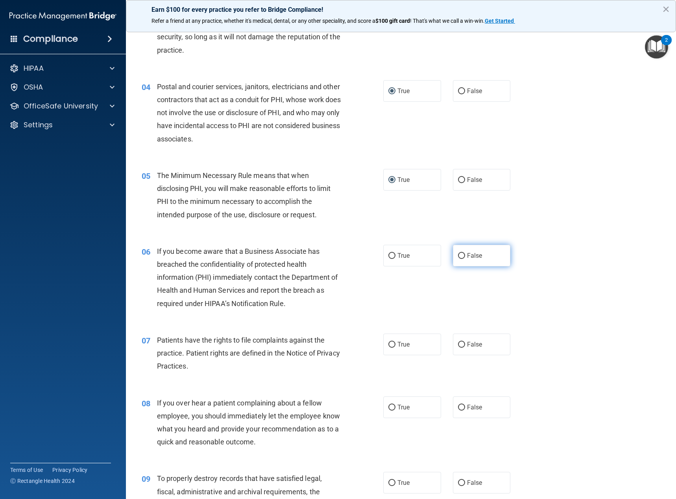
click at [460, 258] on input "False" at bounding box center [461, 256] width 7 height 6
radio input "true"
drag, startPoint x: 391, startPoint y: 343, endPoint x: 408, endPoint y: 360, distance: 24.2
click at [391, 343] on input "True" at bounding box center [391, 345] width 7 height 6
radio input "true"
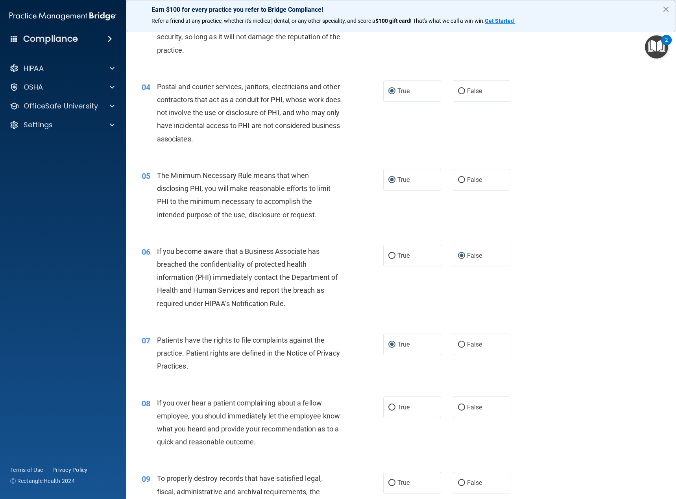
drag, startPoint x: 459, startPoint y: 409, endPoint x: 461, endPoint y: 422, distance: 13.2
click at [459, 409] on input "False" at bounding box center [461, 408] width 7 height 6
radio input "true"
drag, startPoint x: 458, startPoint y: 481, endPoint x: 486, endPoint y: 439, distance: 50.4
click at [458, 481] on input "False" at bounding box center [461, 484] width 7 height 6
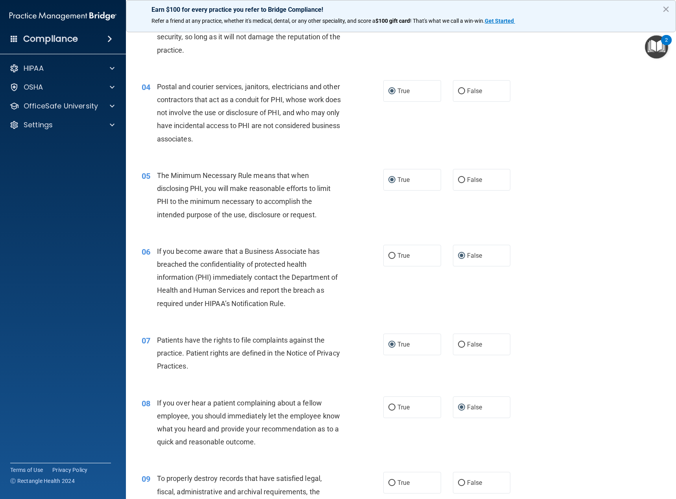
radio input "true"
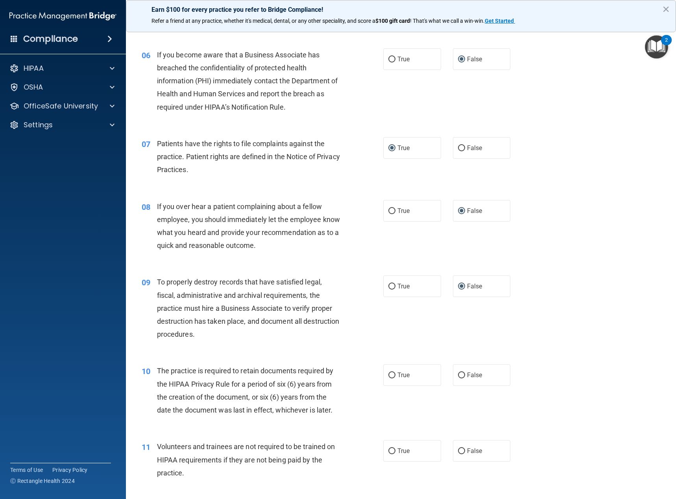
drag, startPoint x: 389, startPoint y: 376, endPoint x: 428, endPoint y: 400, distance: 45.5
click at [390, 376] on input "True" at bounding box center [391, 376] width 7 height 6
radio input "true"
drag, startPoint x: 459, startPoint y: 449, endPoint x: 473, endPoint y: 427, distance: 26.7
click at [458, 449] on input "False" at bounding box center [461, 452] width 7 height 6
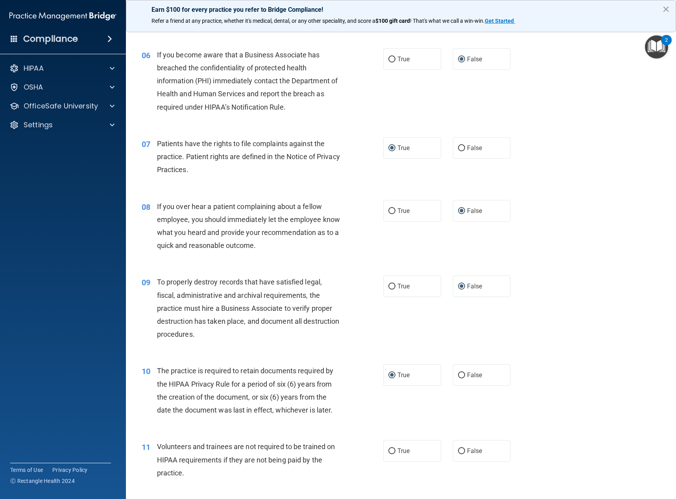
radio input "true"
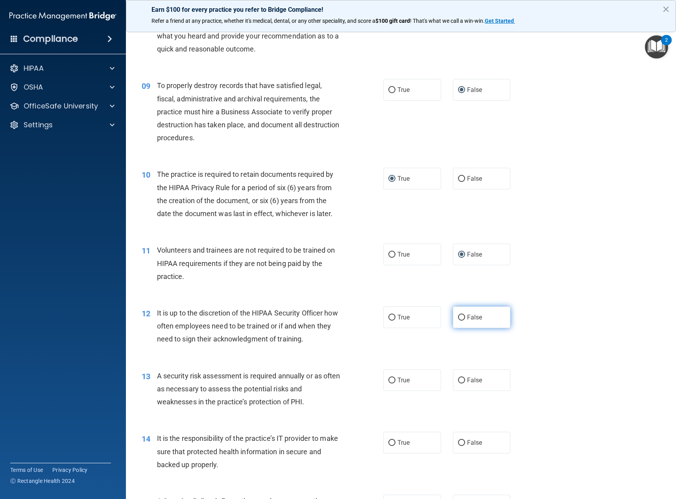
click at [457, 314] on label "False" at bounding box center [482, 318] width 58 height 22
click at [458, 318] on input "False" at bounding box center [461, 318] width 7 height 6
radio input "true"
click at [390, 382] on input "True" at bounding box center [391, 381] width 7 height 6
radio input "true"
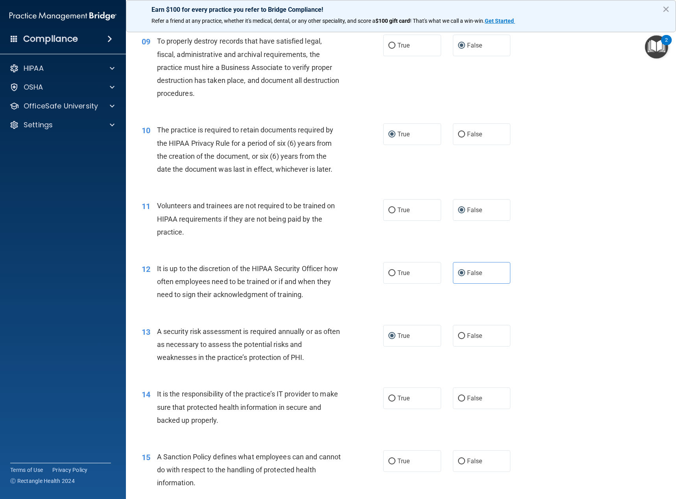
scroll to position [747, 0]
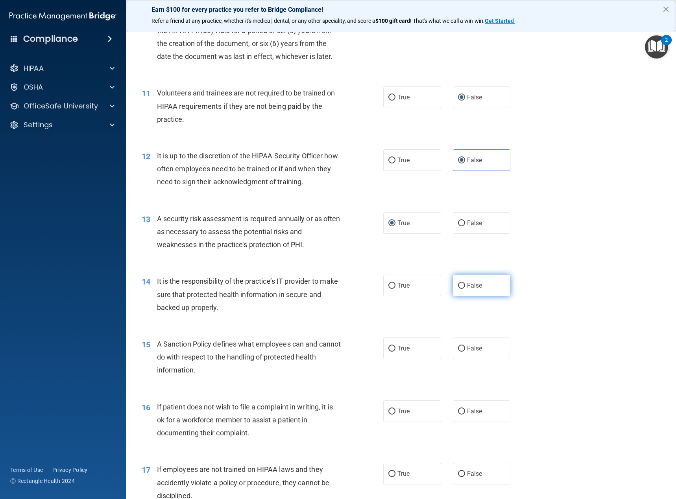
click at [458, 284] on input "False" at bounding box center [461, 286] width 7 height 6
radio input "true"
click at [459, 348] on input "False" at bounding box center [461, 349] width 7 height 6
radio input "true"
click at [389, 410] on input "True" at bounding box center [391, 412] width 7 height 6
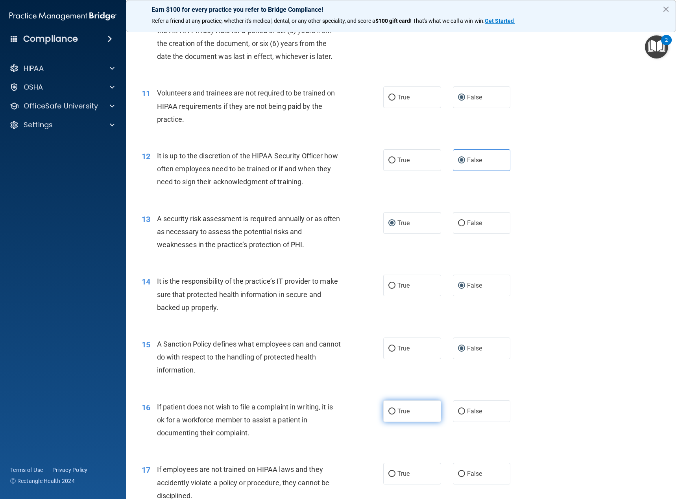
radio input "true"
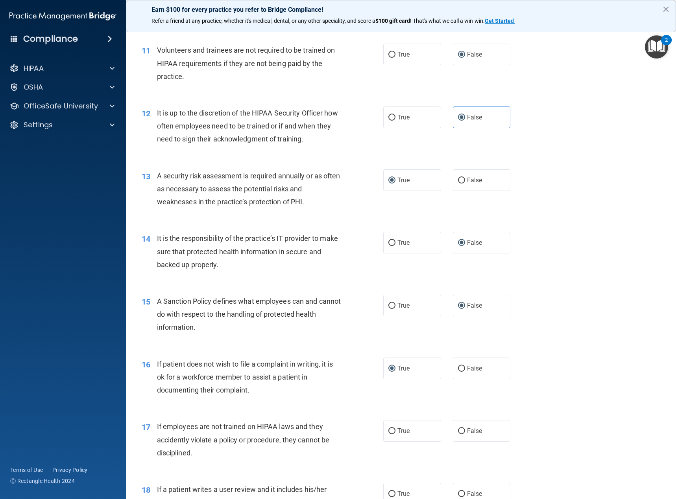
scroll to position [865, 0]
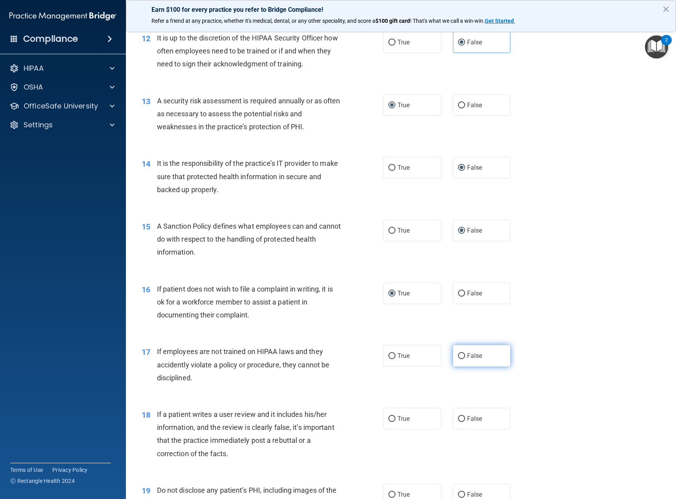
click at [459, 356] on input "False" at bounding box center [461, 357] width 7 height 6
radio input "true"
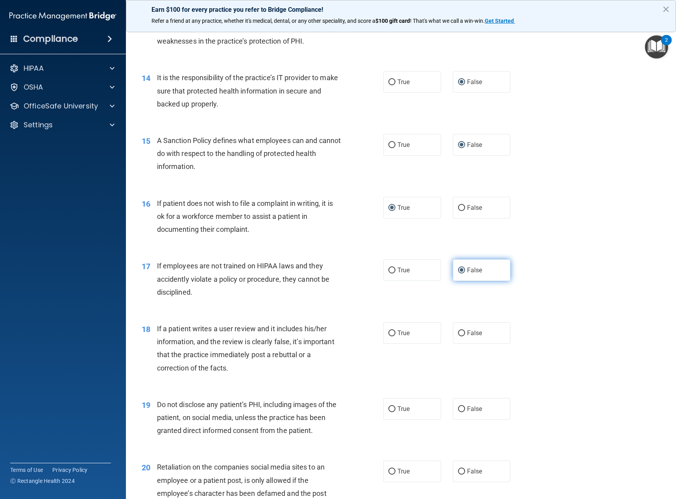
scroll to position [983, 0]
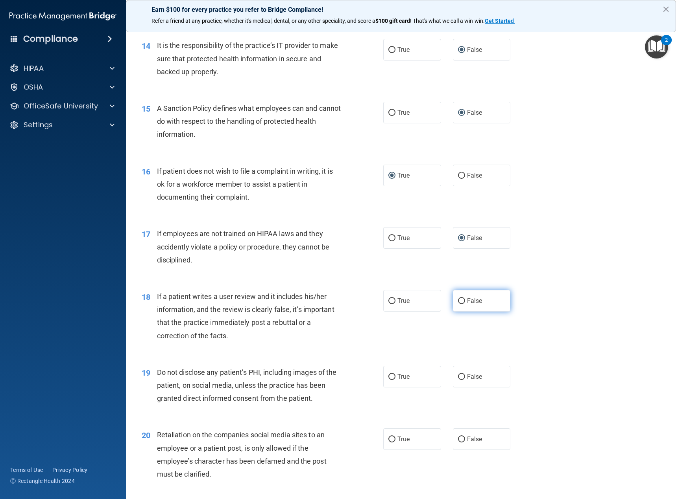
click at [458, 299] on input "False" at bounding box center [461, 302] width 7 height 6
radio input "true"
click at [389, 376] on input "True" at bounding box center [391, 377] width 7 height 6
radio input "true"
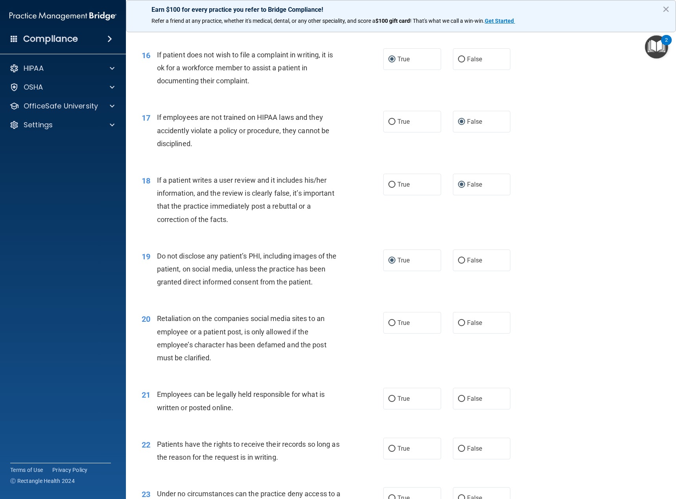
scroll to position [1101, 0]
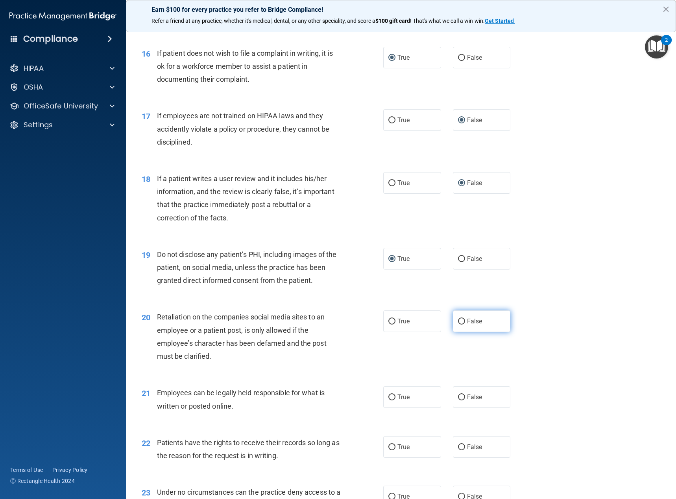
click at [458, 321] on input "False" at bounding box center [461, 322] width 7 height 6
radio input "true"
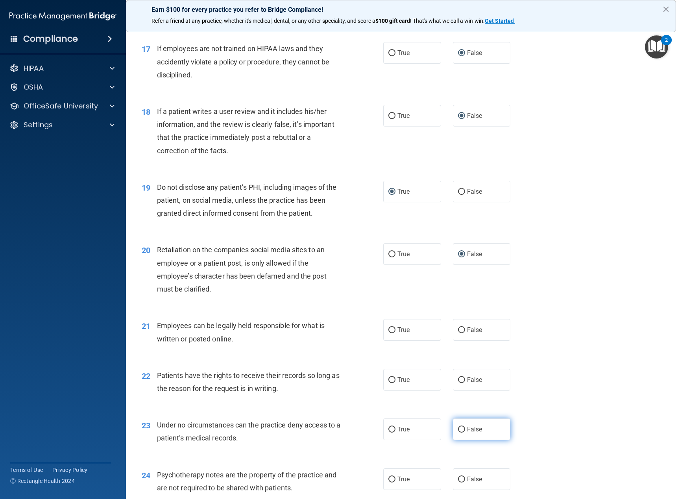
scroll to position [1259, 0]
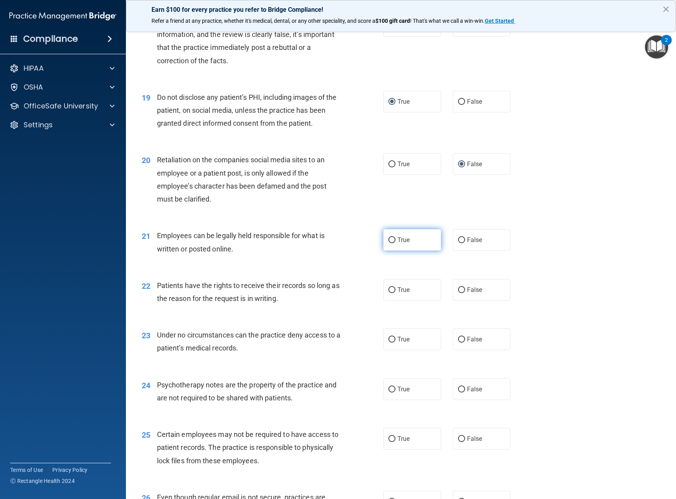
click at [388, 240] on input "True" at bounding box center [391, 241] width 7 height 6
radio input "true"
click at [461, 293] on input "False" at bounding box center [461, 291] width 7 height 6
radio input "true"
click at [458, 340] on input "False" at bounding box center [461, 340] width 7 height 6
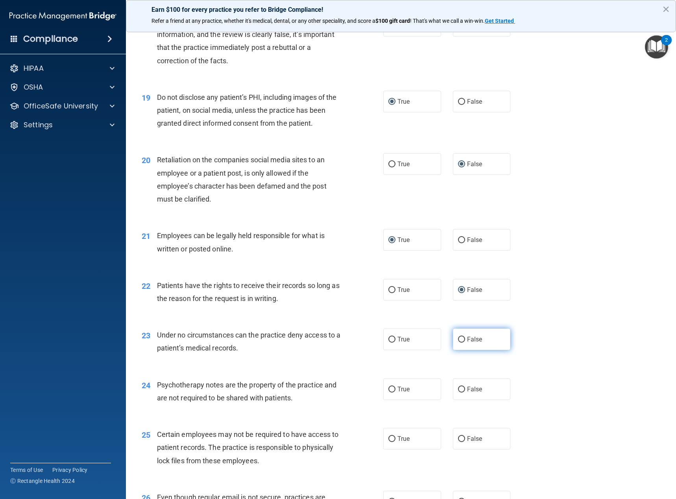
radio input "true"
drag, startPoint x: 388, startPoint y: 391, endPoint x: 402, endPoint y: 379, distance: 18.4
click at [388, 390] on input "True" at bounding box center [391, 390] width 7 height 6
radio input "true"
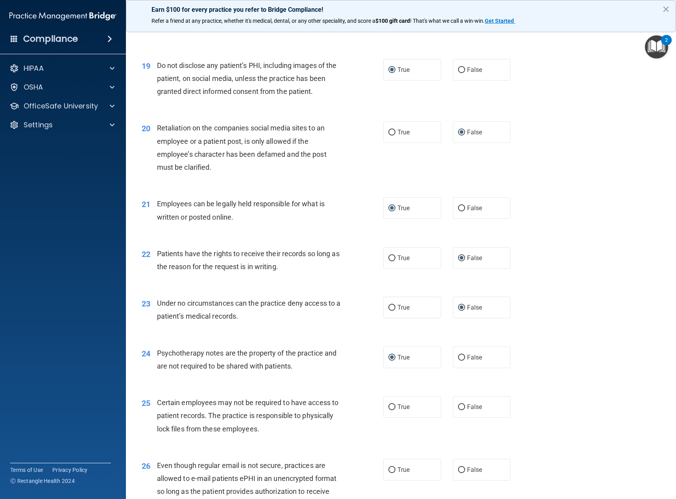
scroll to position [1337, 0]
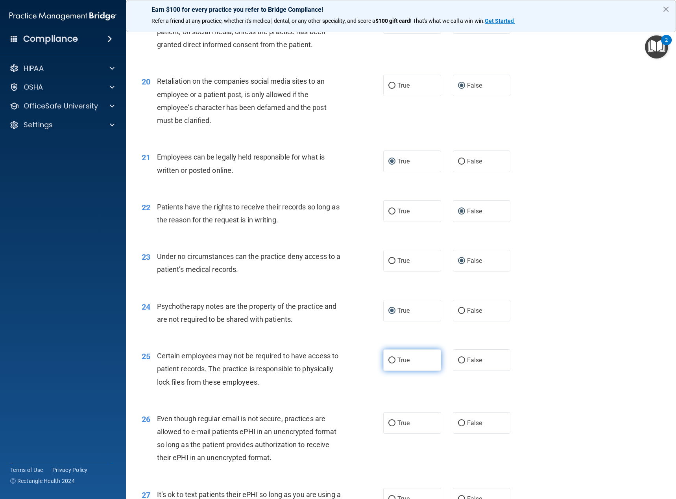
click at [389, 361] on input "True" at bounding box center [391, 361] width 7 height 6
radio input "true"
click at [389, 424] on input "True" at bounding box center [391, 424] width 7 height 6
radio input "true"
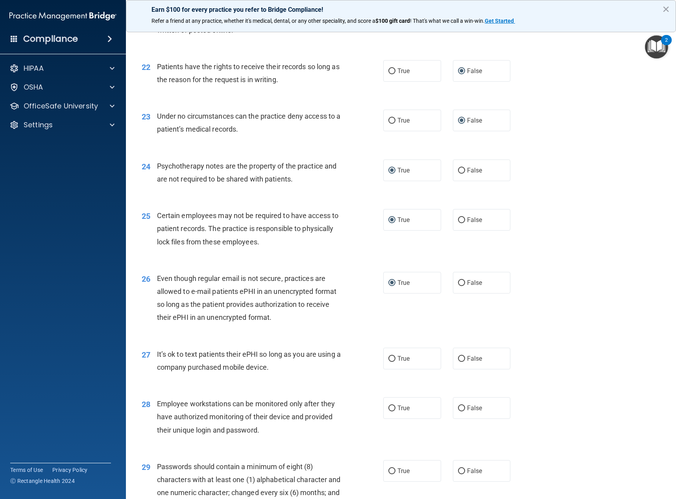
scroll to position [1495, 0]
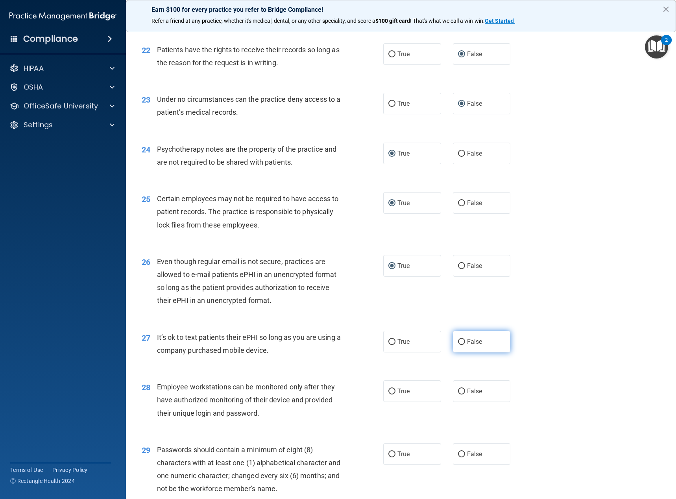
click at [458, 343] on input "False" at bounding box center [461, 342] width 7 height 6
radio input "true"
click at [458, 392] on input "False" at bounding box center [461, 392] width 7 height 6
radio input "true"
drag, startPoint x: 391, startPoint y: 453, endPoint x: 391, endPoint y: 426, distance: 26.7
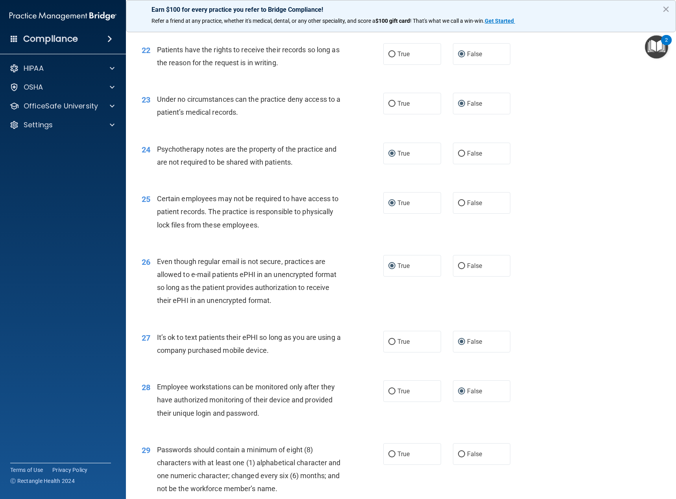
click at [390, 452] on input "True" at bounding box center [391, 455] width 7 height 6
radio input "true"
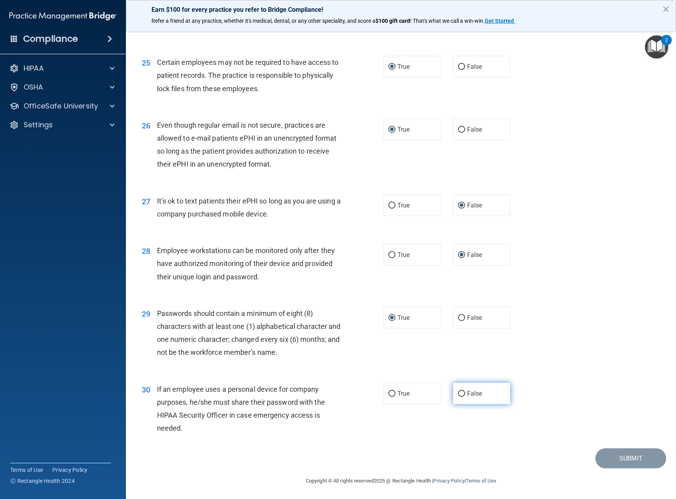
scroll to position [1632, 0]
click at [459, 393] on input "False" at bounding box center [461, 394] width 7 height 6
radio input "true"
click at [627, 456] on button "Submit" at bounding box center [630, 458] width 71 height 20
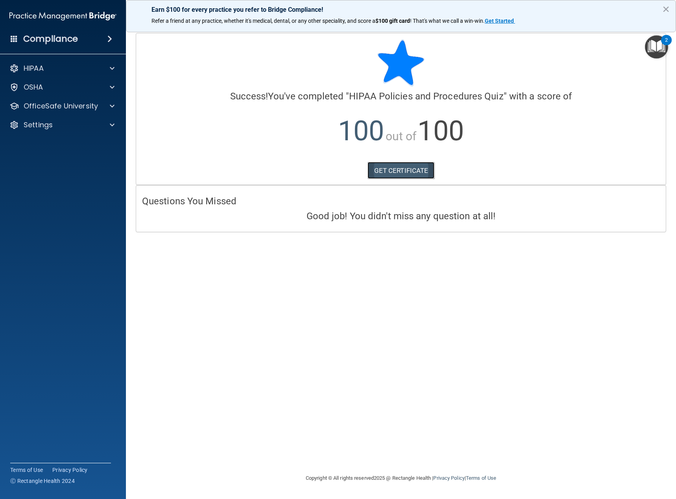
click at [409, 164] on link "GET CERTIFICATE" at bounding box center [400, 170] width 67 height 17
click at [73, 108] on p "OfficeSafe University" at bounding box center [61, 105] width 74 height 9
click at [71, 127] on div "HIPAA Training" at bounding box center [58, 125] width 107 height 8
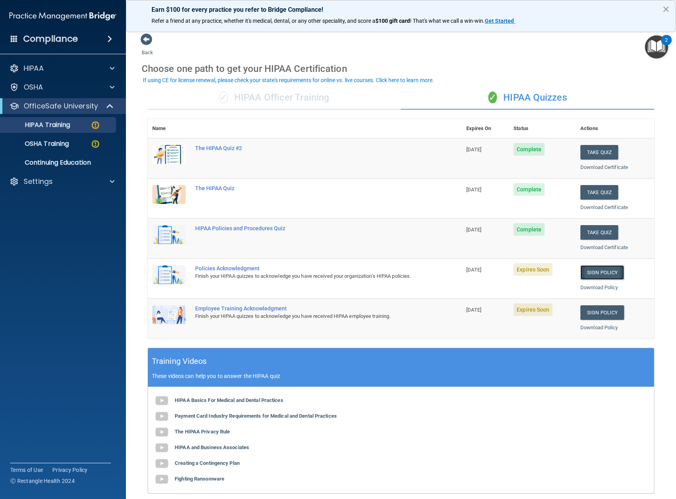
click at [587, 274] on link "Sign Policy" at bounding box center [602, 272] width 44 height 15
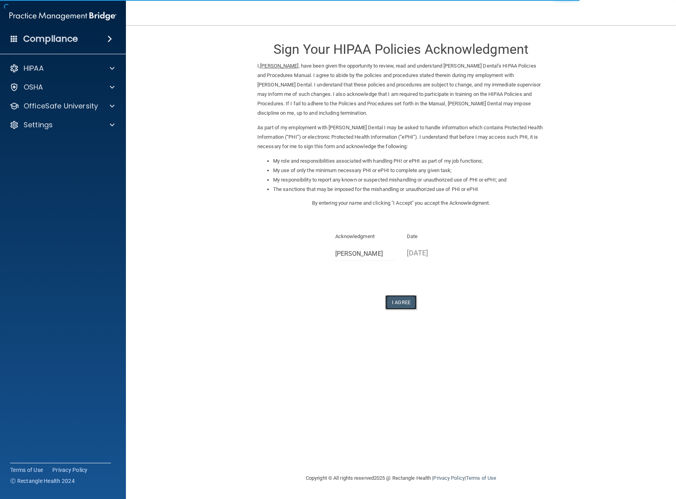
click at [402, 302] on button "I Agree" at bounding box center [400, 302] width 31 height 15
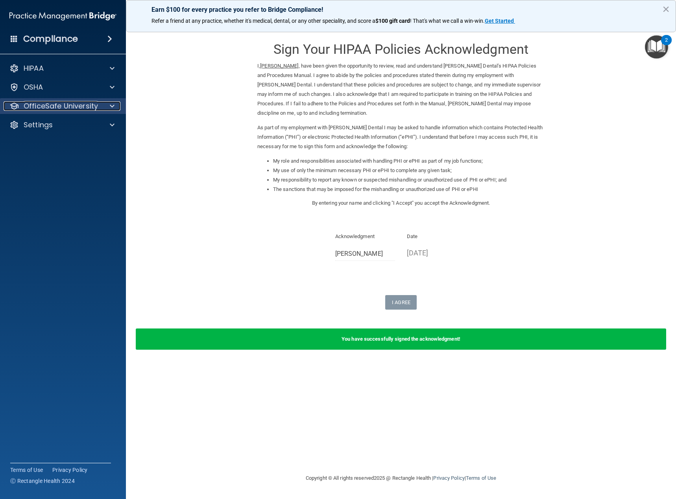
click at [57, 106] on p "OfficeSafe University" at bounding box center [61, 105] width 74 height 9
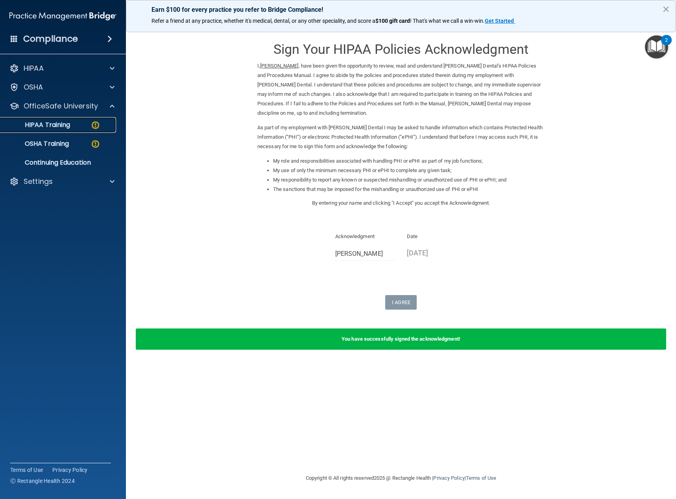
click at [73, 126] on div "HIPAA Training" at bounding box center [58, 125] width 107 height 8
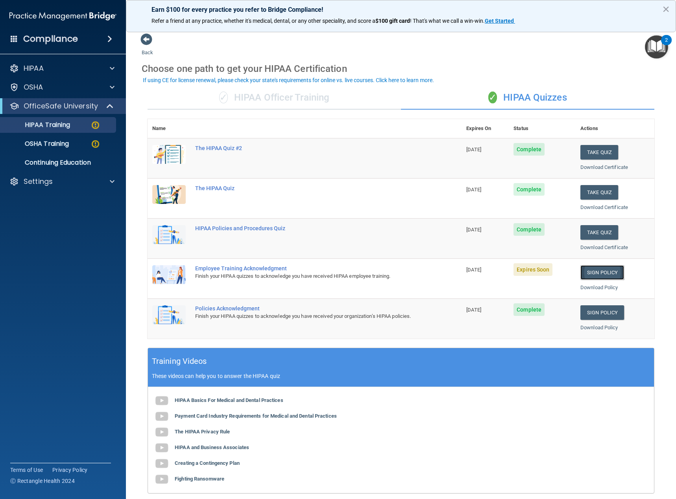
click at [589, 272] on link "Sign Policy" at bounding box center [602, 272] width 44 height 15
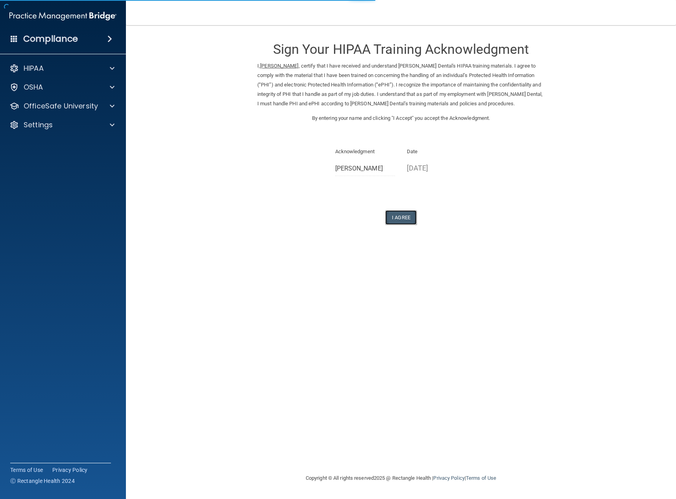
click at [400, 219] on button "I Agree" at bounding box center [400, 217] width 31 height 15
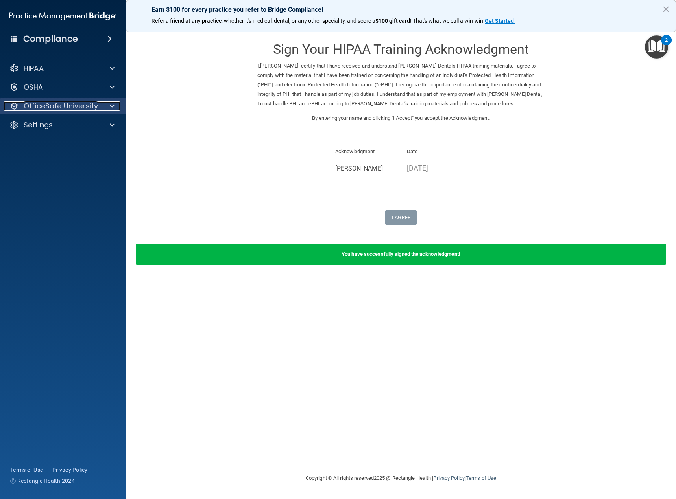
click at [31, 104] on p "OfficeSafe University" at bounding box center [61, 105] width 74 height 9
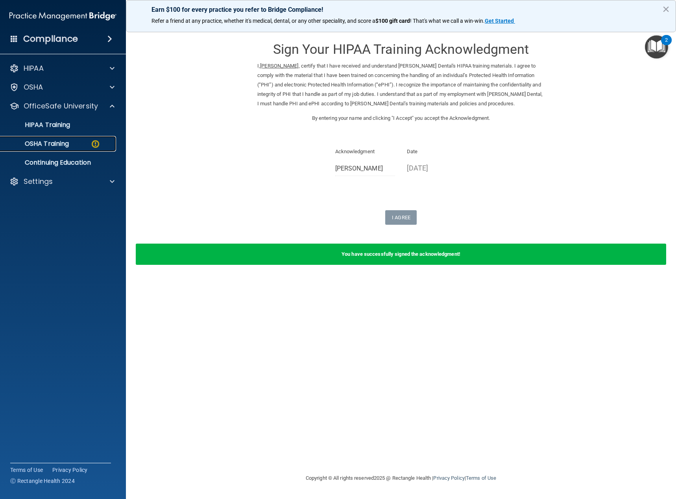
click at [50, 140] on p "OSHA Training" at bounding box center [37, 144] width 64 height 8
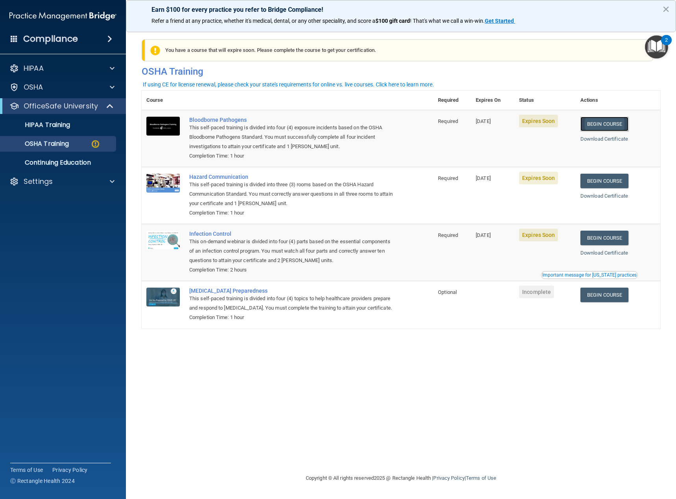
click at [609, 121] on link "Begin Course" at bounding box center [604, 124] width 48 height 15
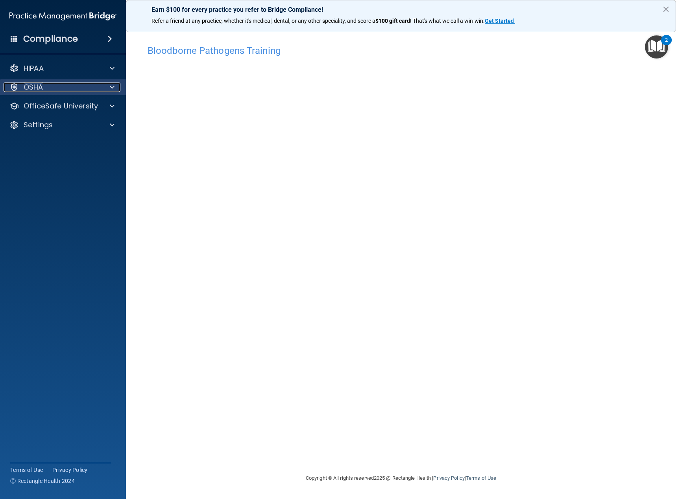
click at [70, 87] on div "OSHA" at bounding box center [53, 87] width 98 height 9
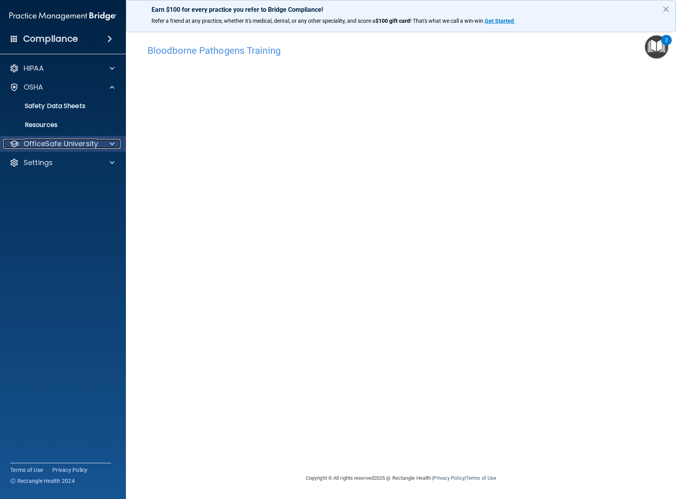
click at [63, 142] on p "OfficeSafe University" at bounding box center [61, 143] width 74 height 9
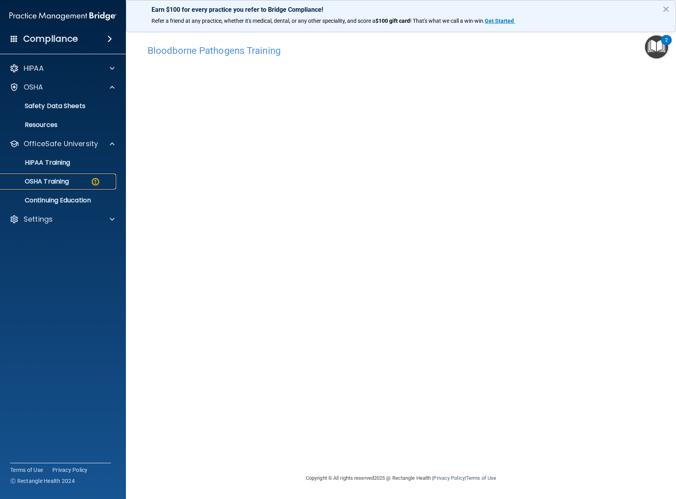
click at [69, 182] on p "OSHA Training" at bounding box center [37, 182] width 64 height 8
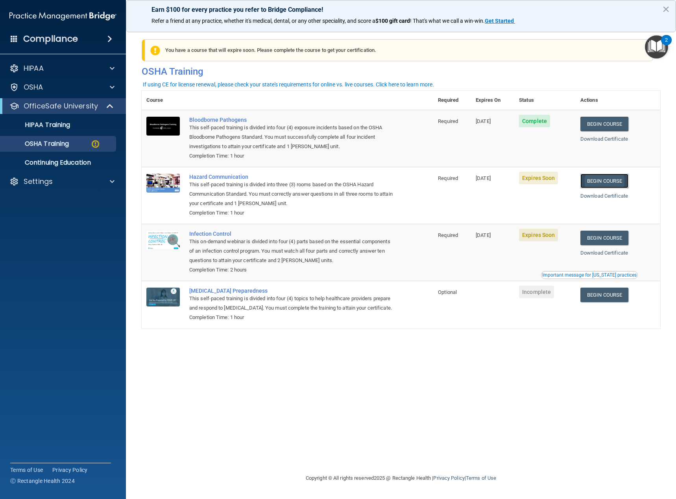
click at [606, 179] on link "Begin Course" at bounding box center [604, 181] width 48 height 15
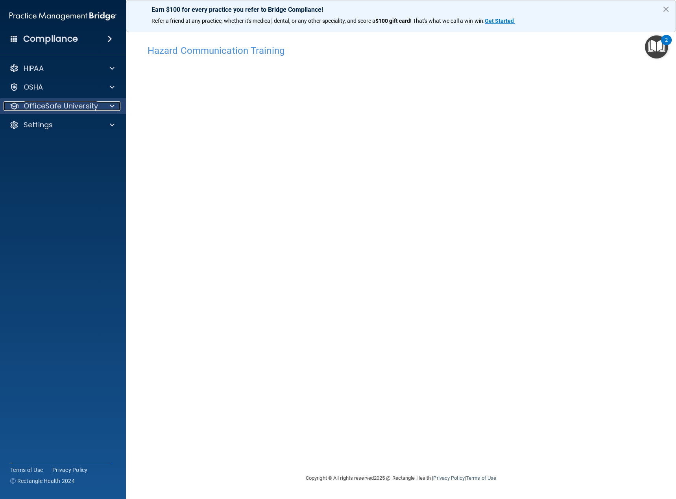
click at [46, 106] on p "OfficeSafe University" at bounding box center [61, 105] width 74 height 9
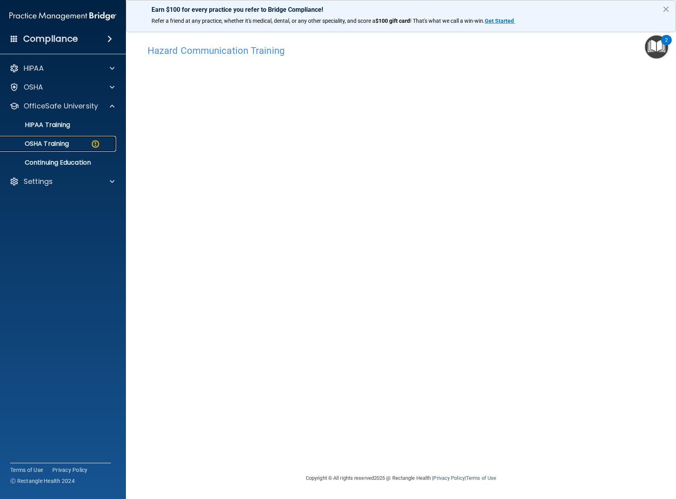
click at [59, 144] on p "OSHA Training" at bounding box center [37, 144] width 64 height 8
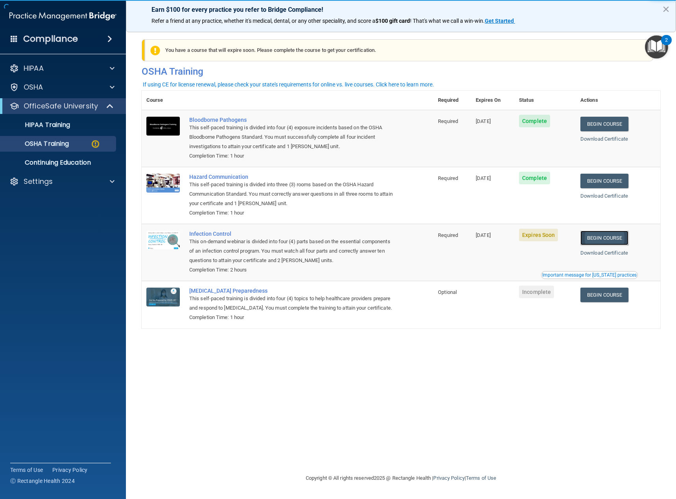
click at [619, 238] on link "Begin Course" at bounding box center [604, 238] width 48 height 15
click at [600, 239] on link "Begin Course" at bounding box center [604, 238] width 48 height 15
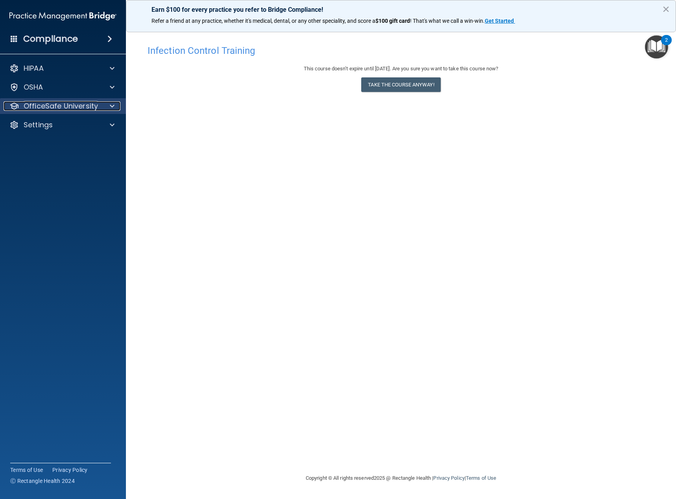
click at [57, 104] on p "OfficeSafe University" at bounding box center [61, 105] width 74 height 9
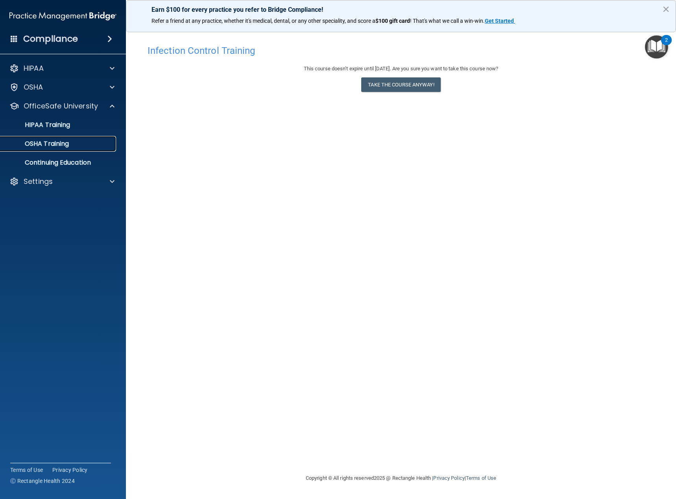
click at [54, 142] on p "OSHA Training" at bounding box center [37, 144] width 64 height 8
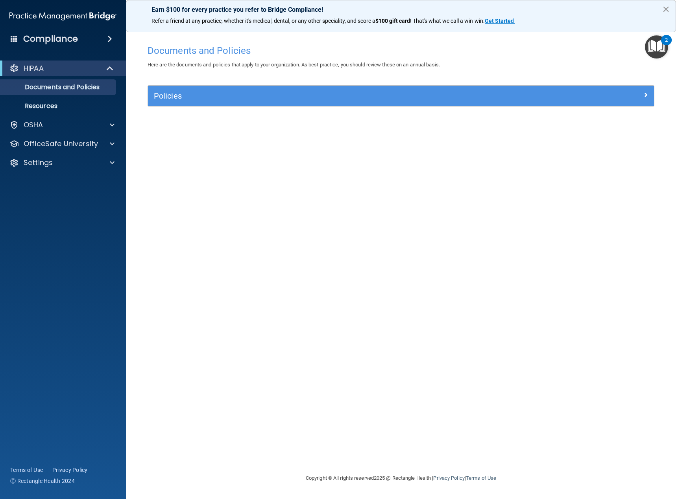
click at [664, 8] on button "×" at bounding box center [665, 9] width 7 height 13
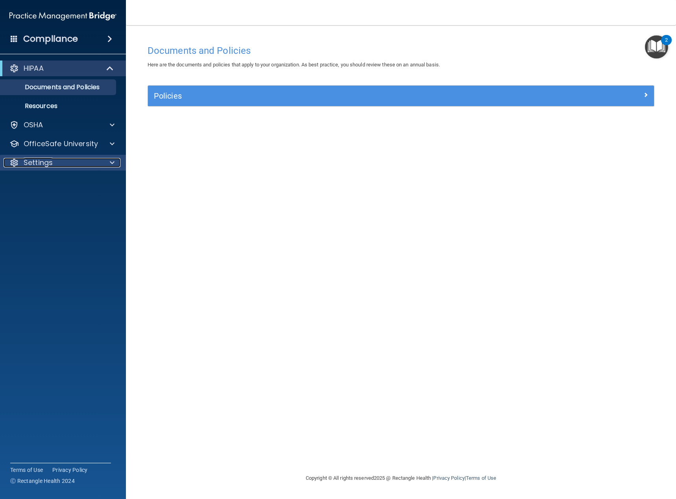
click at [61, 160] on div "Settings" at bounding box center [53, 162] width 98 height 9
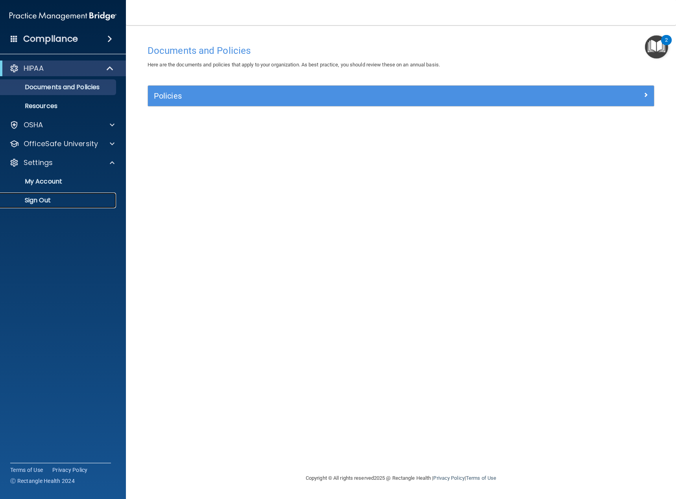
click at [52, 198] on p "Sign Out" at bounding box center [58, 201] width 107 height 8
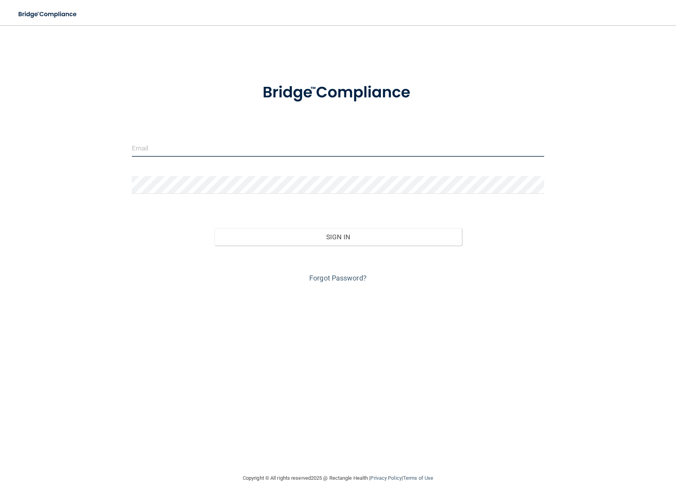
type input "[EMAIL_ADDRESS][DOMAIN_NAME]"
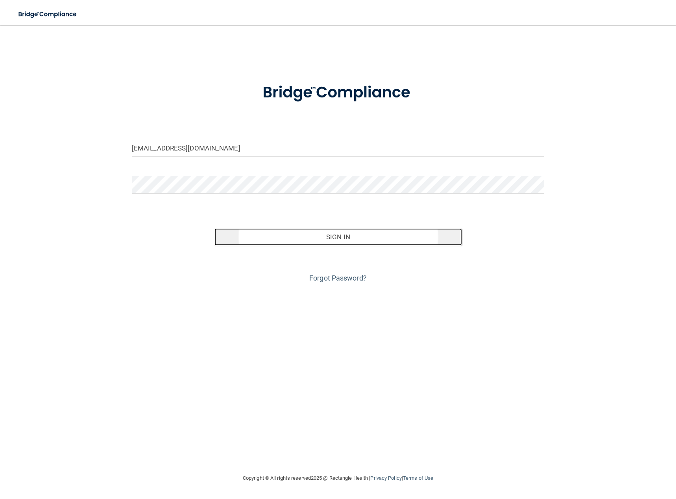
click at [307, 240] on button "Sign In" at bounding box center [337, 237] width 247 height 17
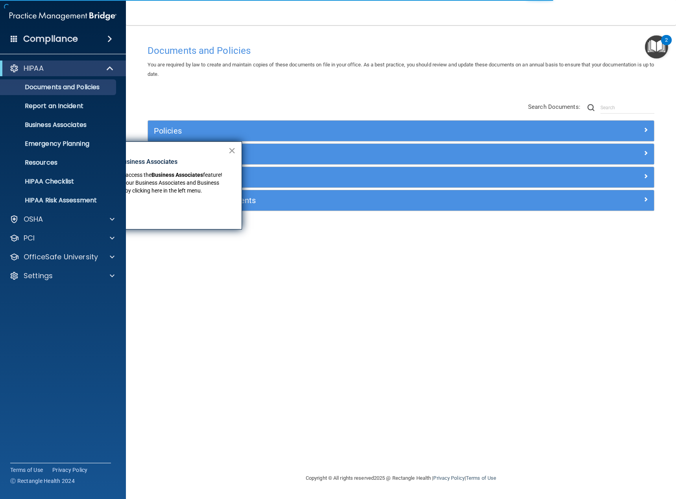
click at [232, 151] on button "×" at bounding box center [231, 150] width 7 height 13
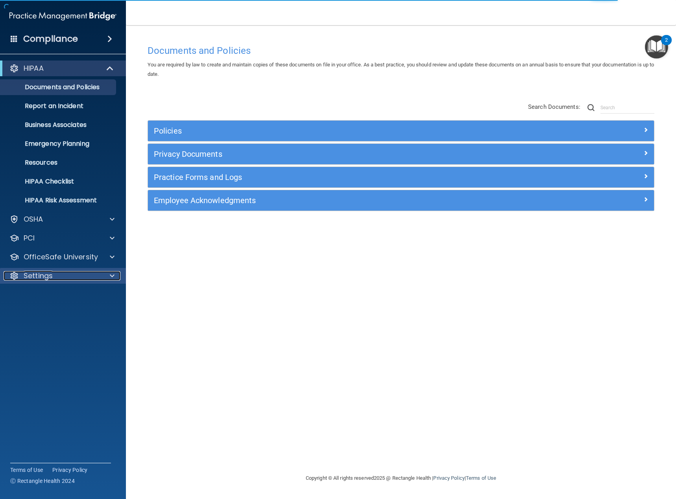
click at [45, 275] on p "Settings" at bounding box center [38, 275] width 29 height 9
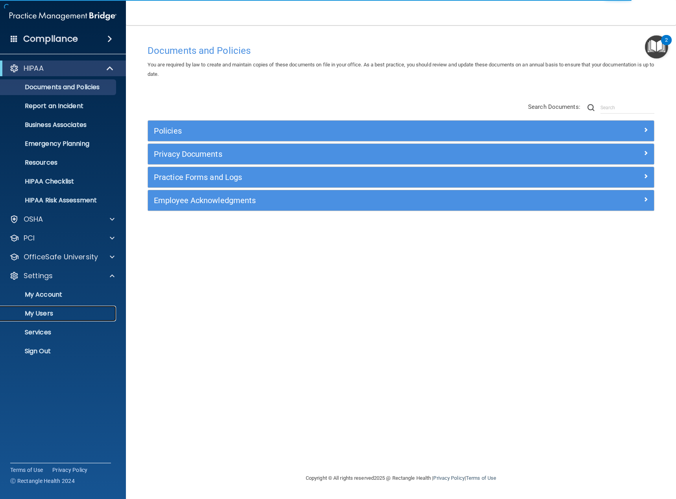
click at [46, 315] on p "My Users" at bounding box center [58, 314] width 107 height 8
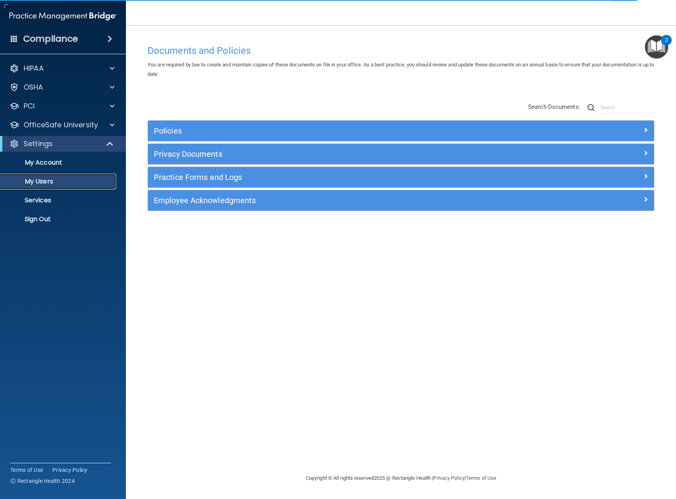
select select "20"
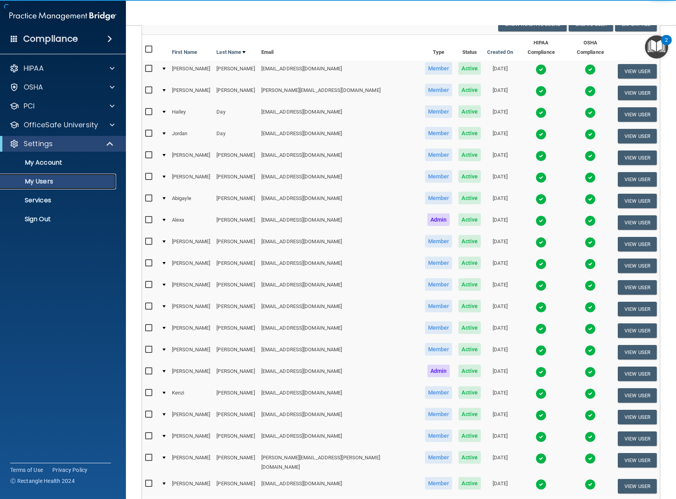
scroll to position [151, 0]
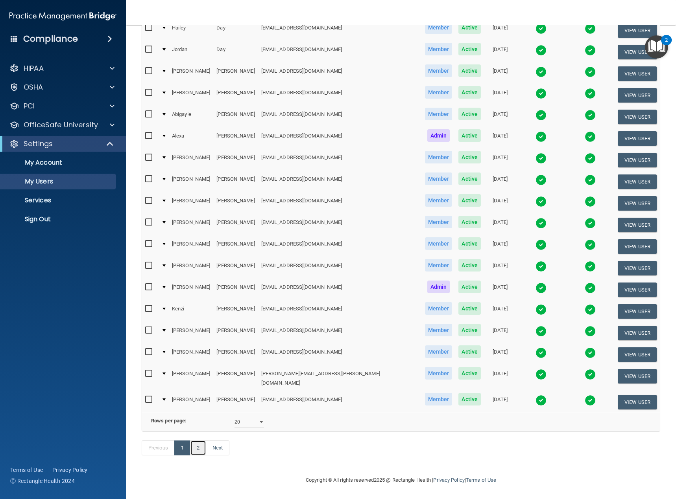
click at [200, 451] on link "2" at bounding box center [198, 448] width 16 height 15
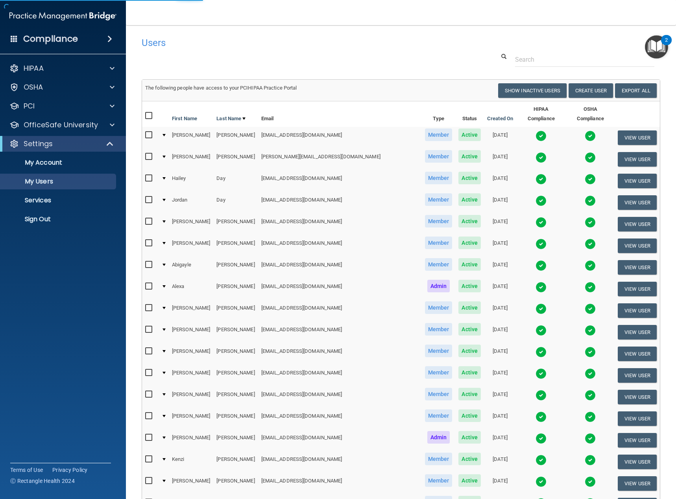
select select "20"
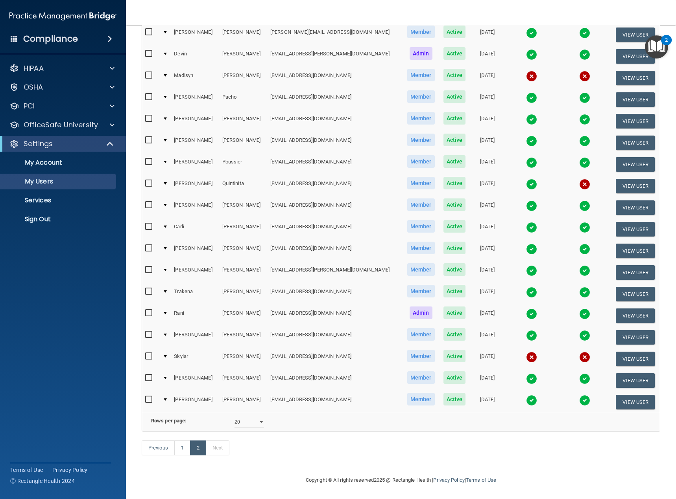
scroll to position [151, 0]
click at [621, 287] on button "View User" at bounding box center [635, 294] width 39 height 15
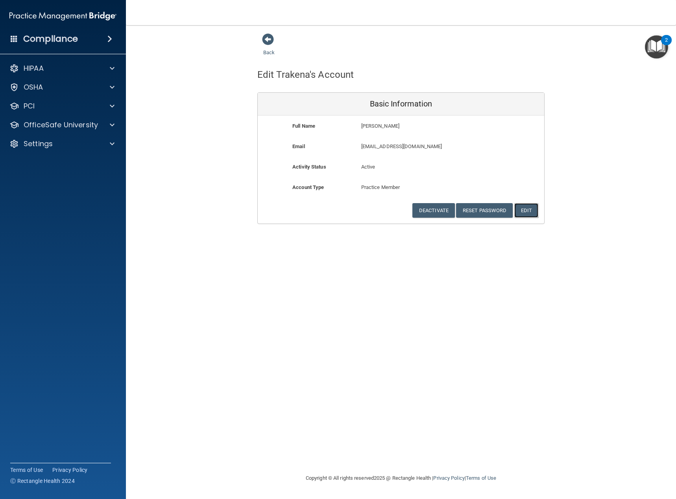
click at [531, 212] on button "Edit" at bounding box center [526, 210] width 24 height 15
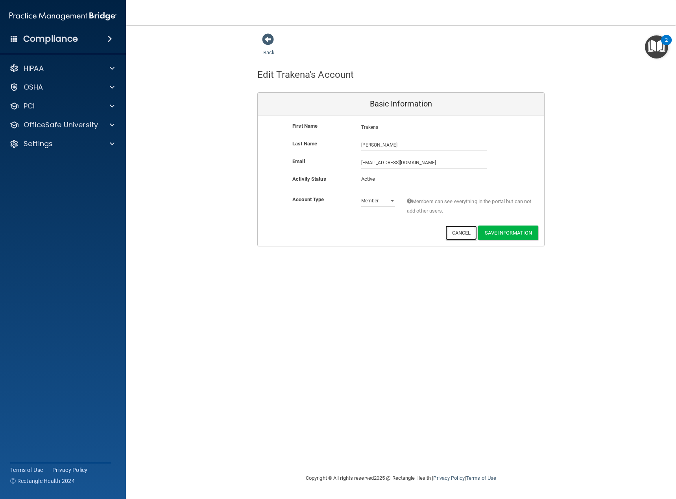
click at [459, 233] on button "Cancel" at bounding box center [461, 233] width 32 height 15
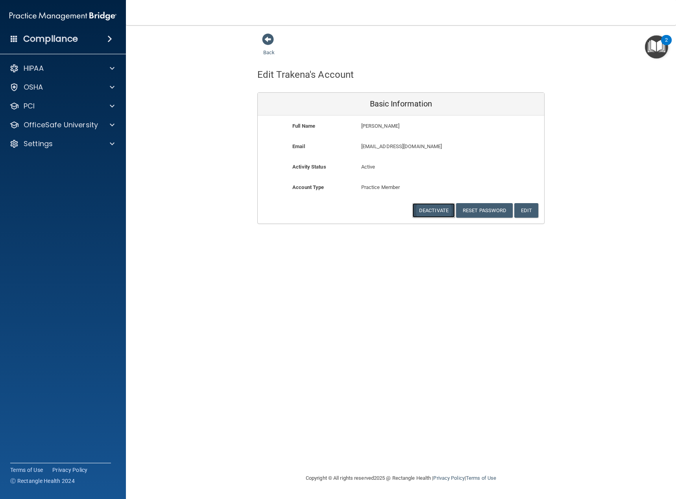
click at [432, 212] on button "Deactivate" at bounding box center [433, 210] width 42 height 15
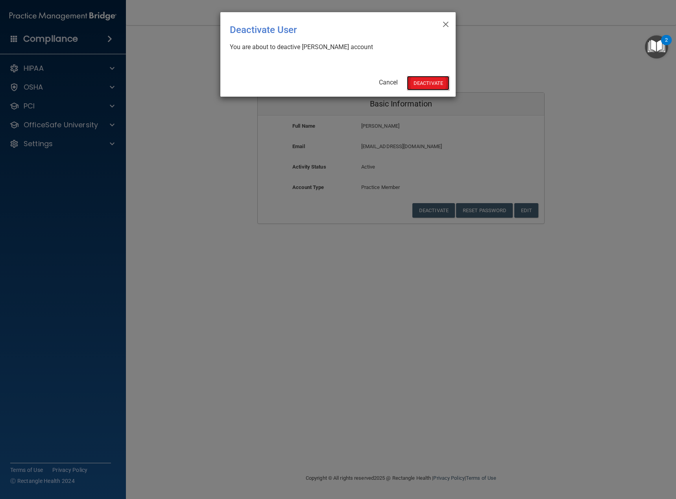
click at [434, 79] on button "Deactivate" at bounding box center [428, 83] width 42 height 15
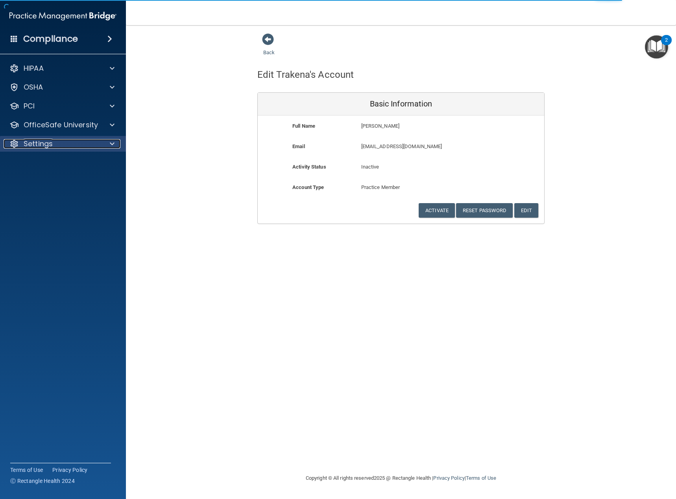
click at [64, 142] on div "Settings" at bounding box center [53, 143] width 98 height 9
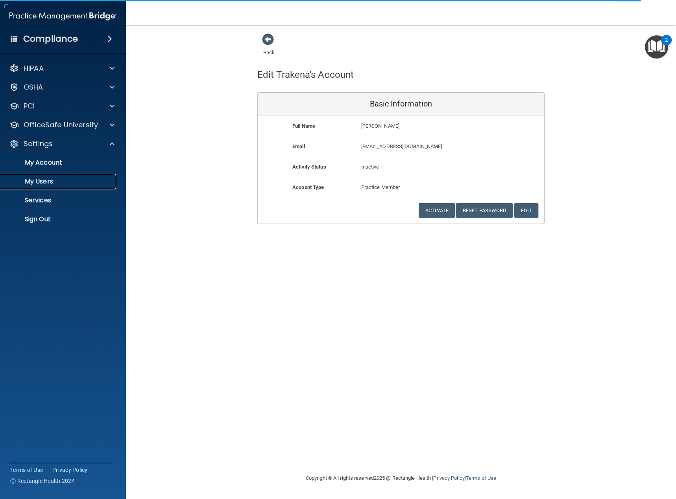
click at [45, 180] on p "My Users" at bounding box center [58, 182] width 107 height 8
select select "20"
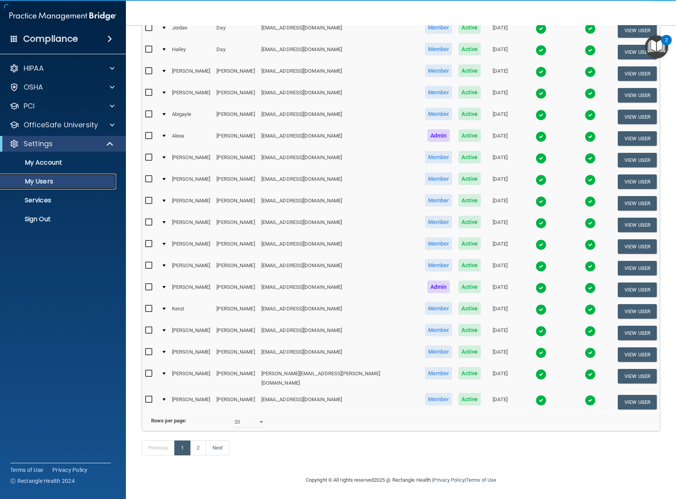
scroll to position [151, 0]
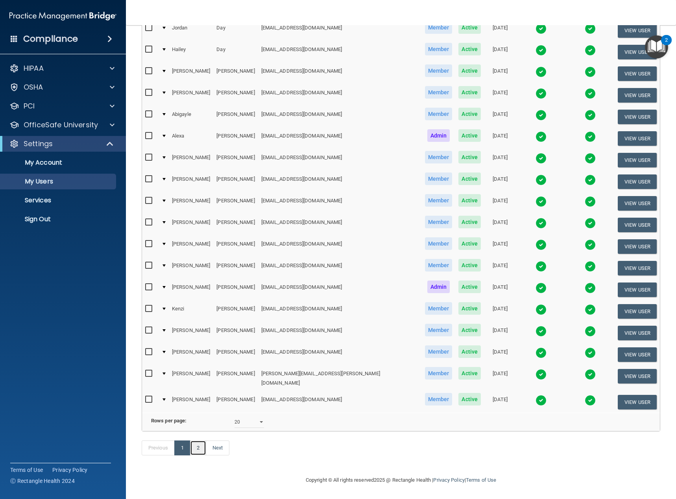
click at [201, 448] on link "2" at bounding box center [198, 448] width 16 height 15
select select "20"
